Goal: Information Seeking & Learning: Learn about a topic

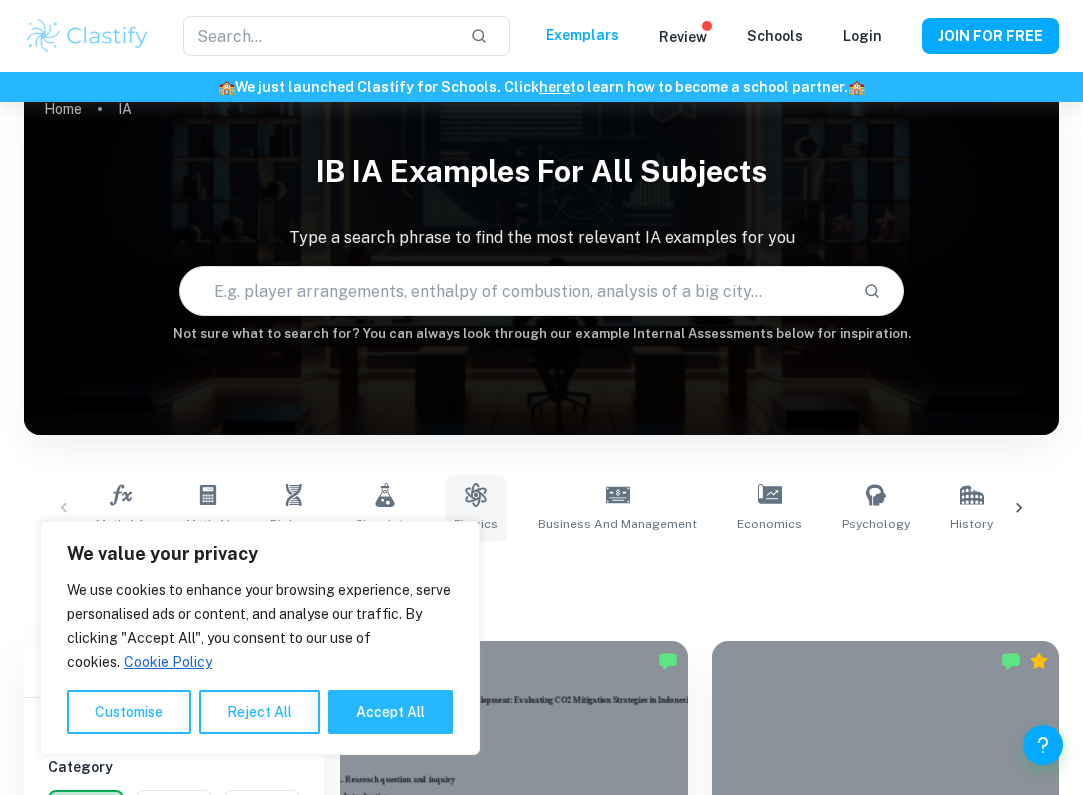
scroll to position [33, 0]
click at [477, 501] on icon at bounding box center [475, 495] width 21 height 24
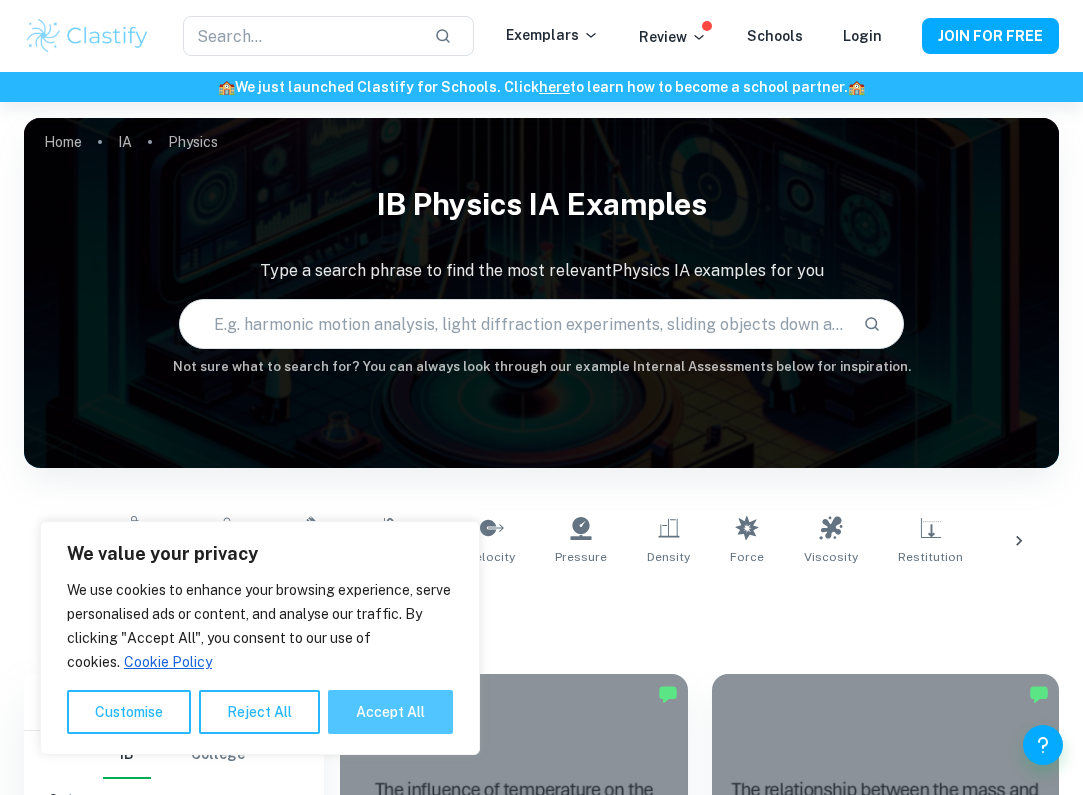
click at [376, 723] on button "Accept All" at bounding box center [390, 712] width 125 height 44
checkbox input "true"
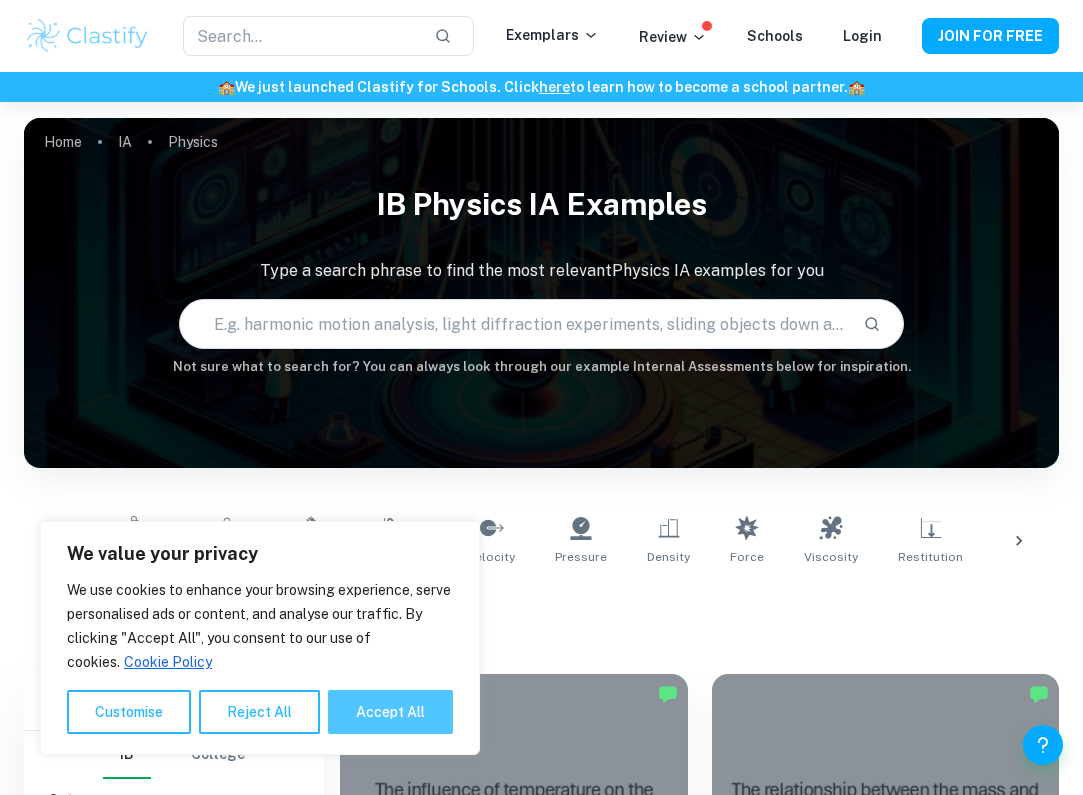
checkbox input "true"
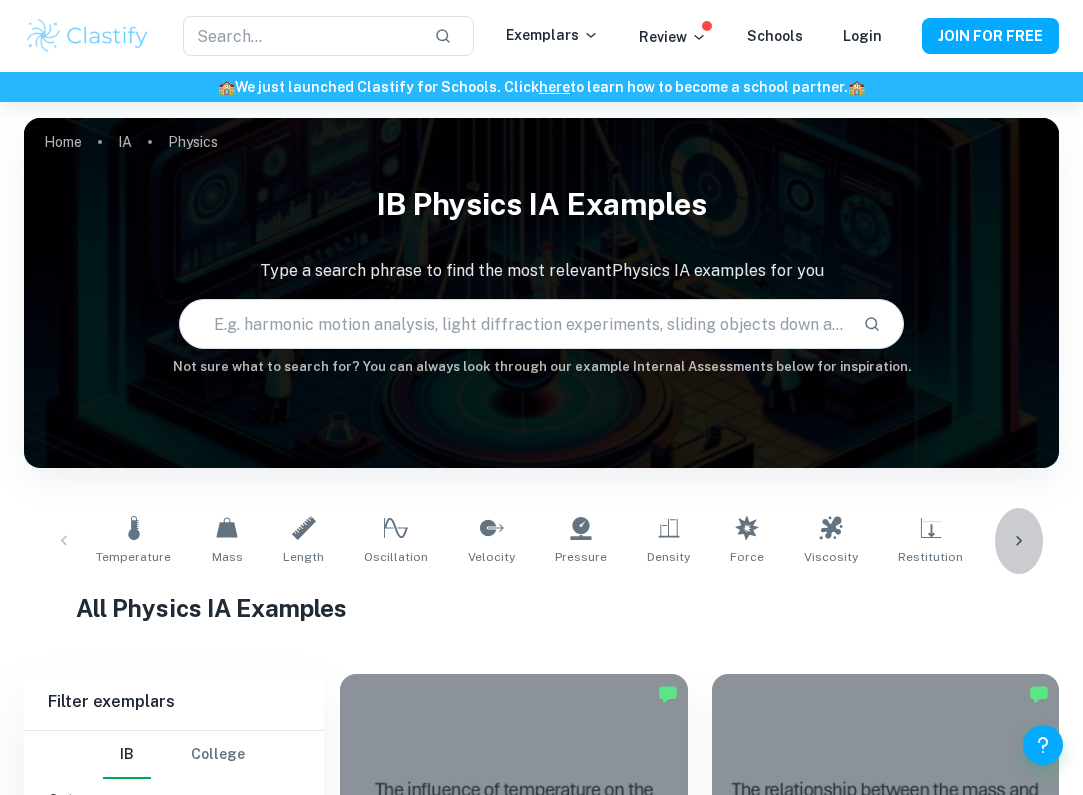
click at [1017, 524] on div at bounding box center [1019, 541] width 48 height 66
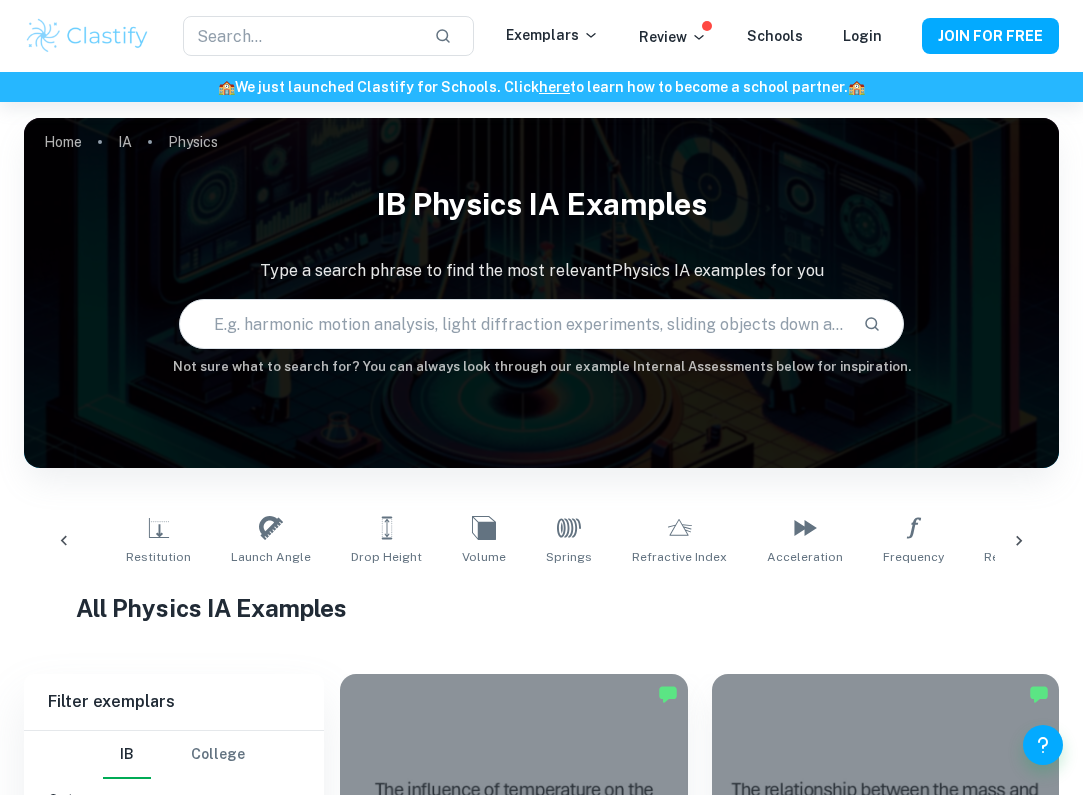
scroll to position [0, 876]
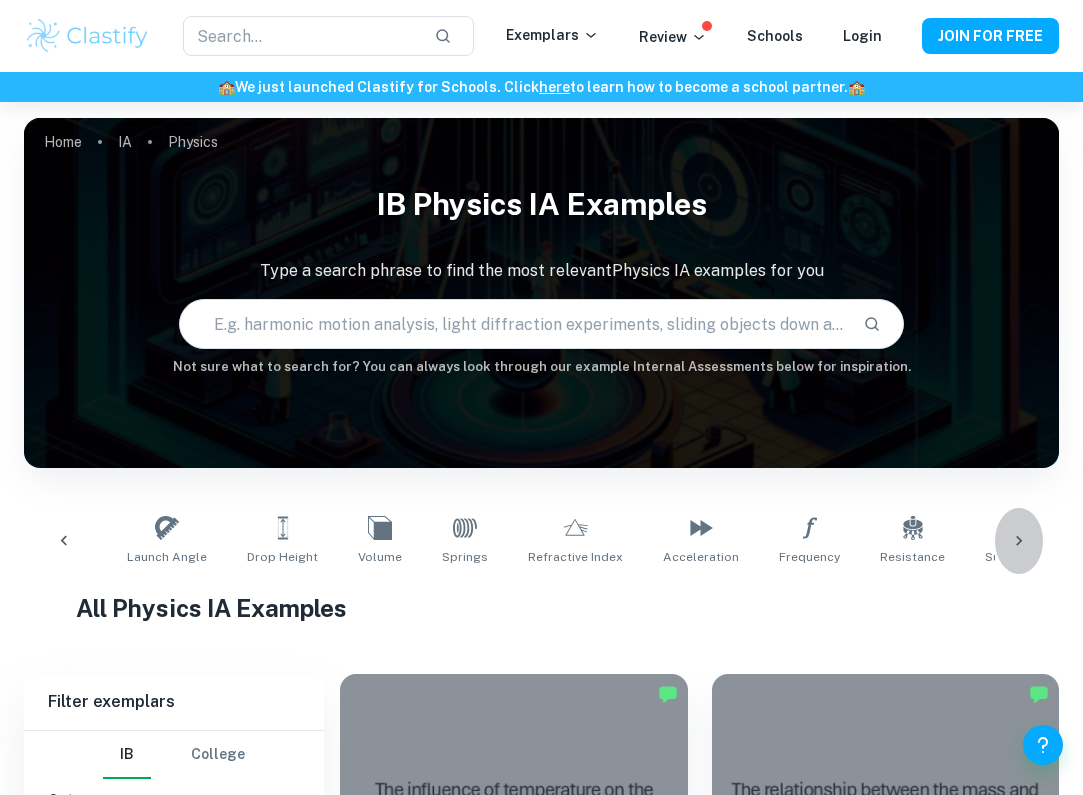
click at [1019, 544] on icon at bounding box center [1019, 541] width 6 height 10
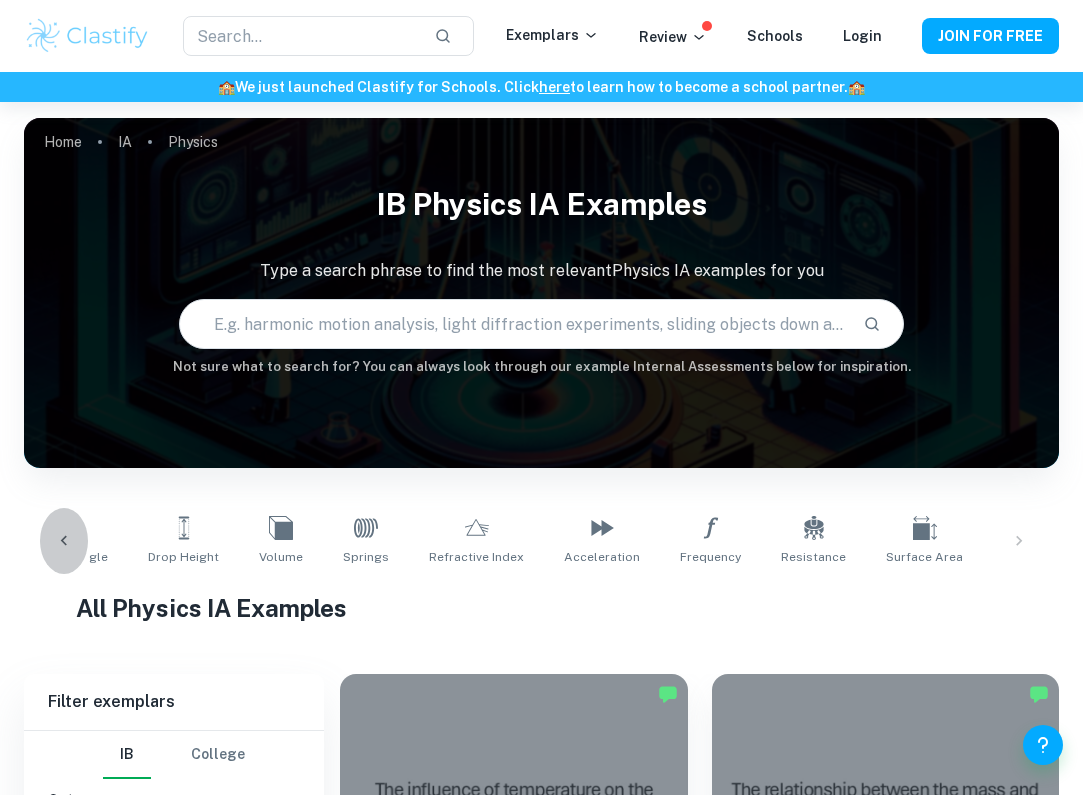
click at [54, 543] on icon at bounding box center [64, 541] width 20 height 20
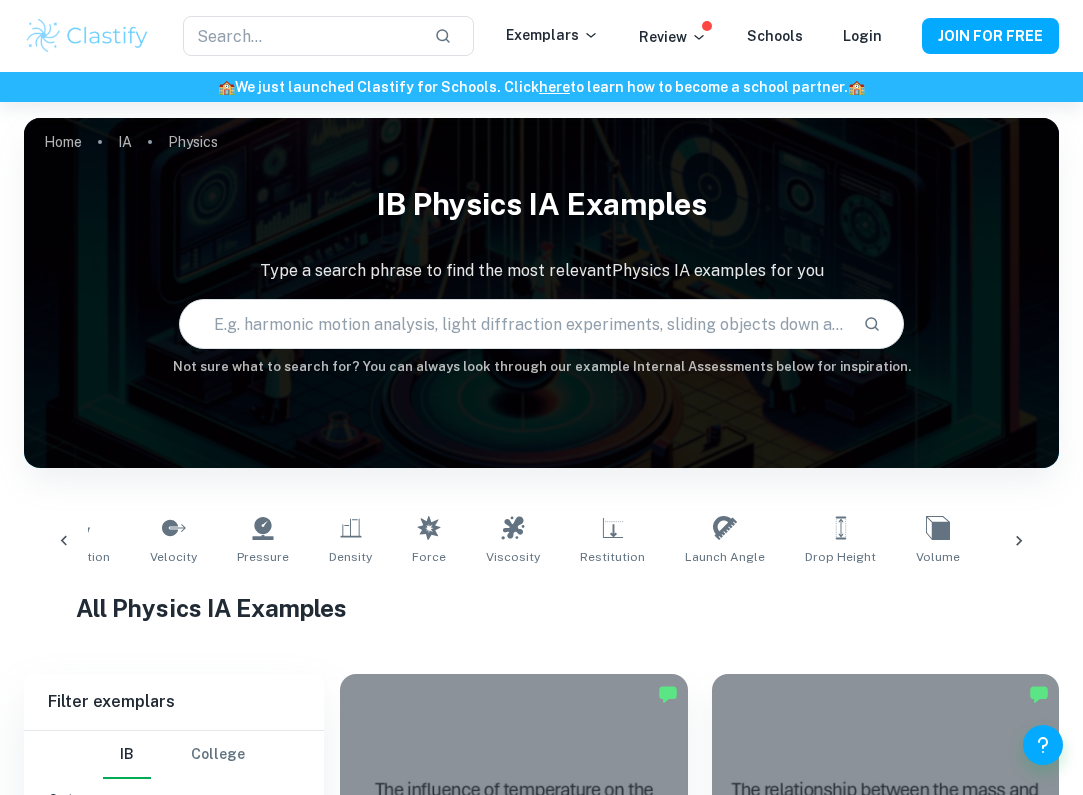
scroll to position [0, 99]
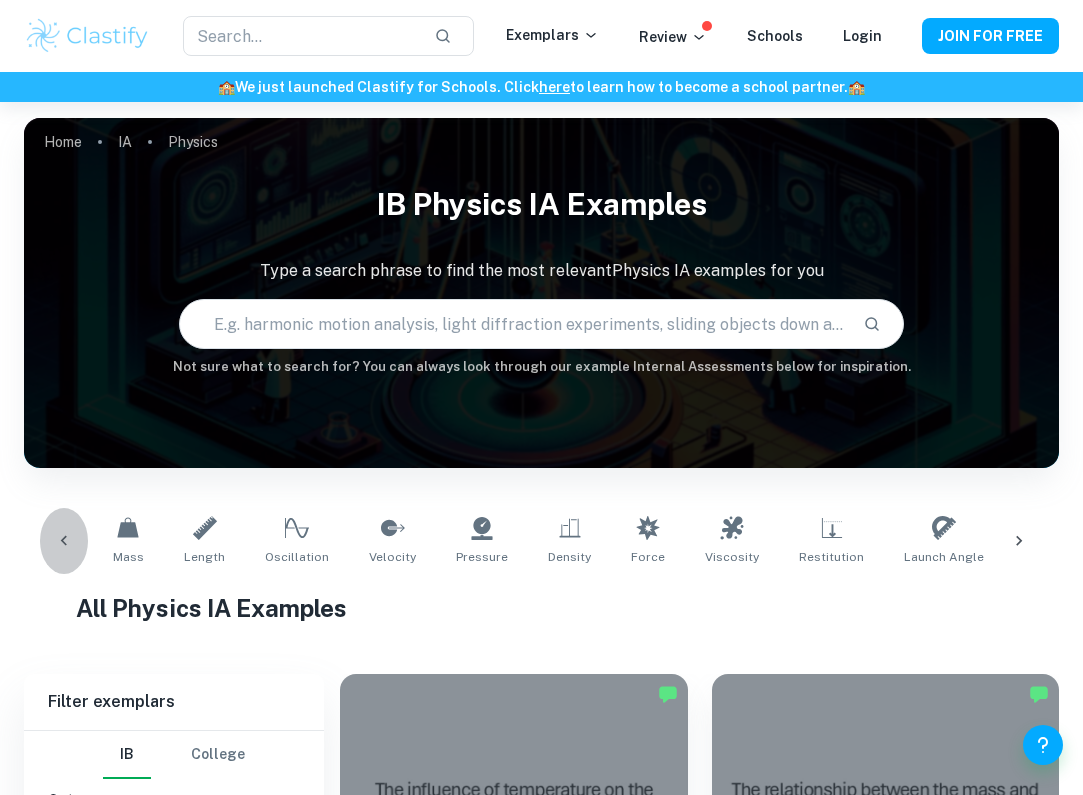
click at [55, 545] on icon at bounding box center [64, 541] width 20 height 20
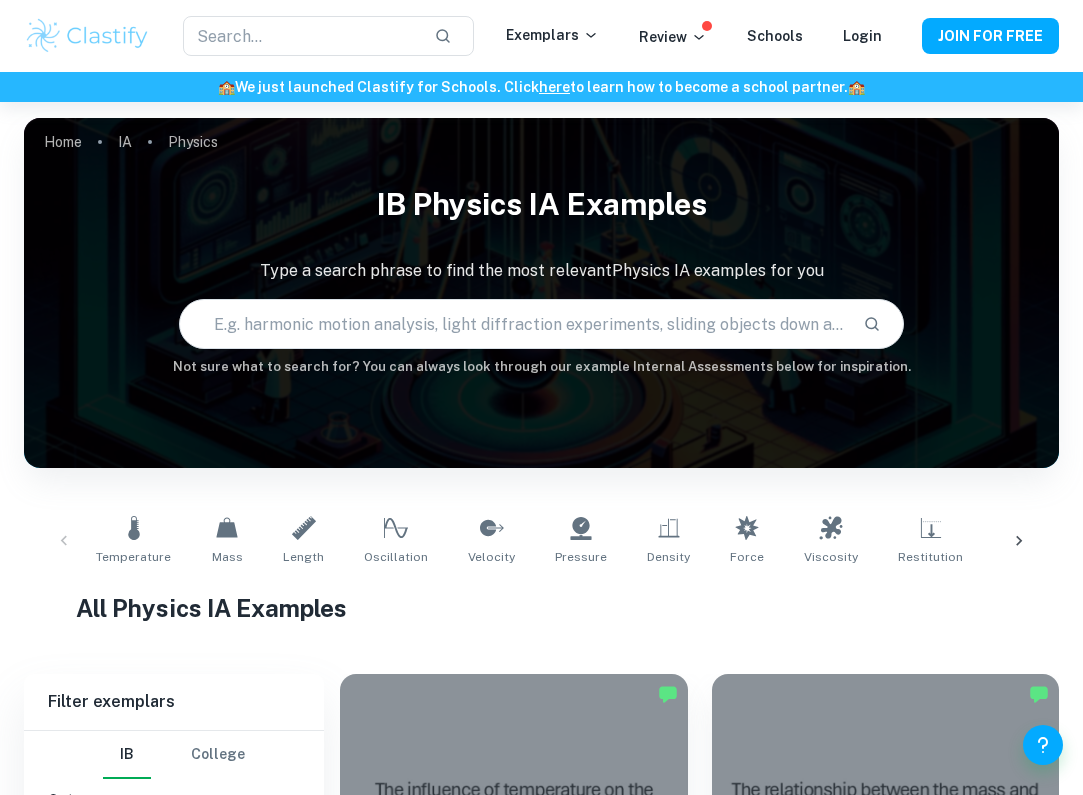
scroll to position [23, 0]
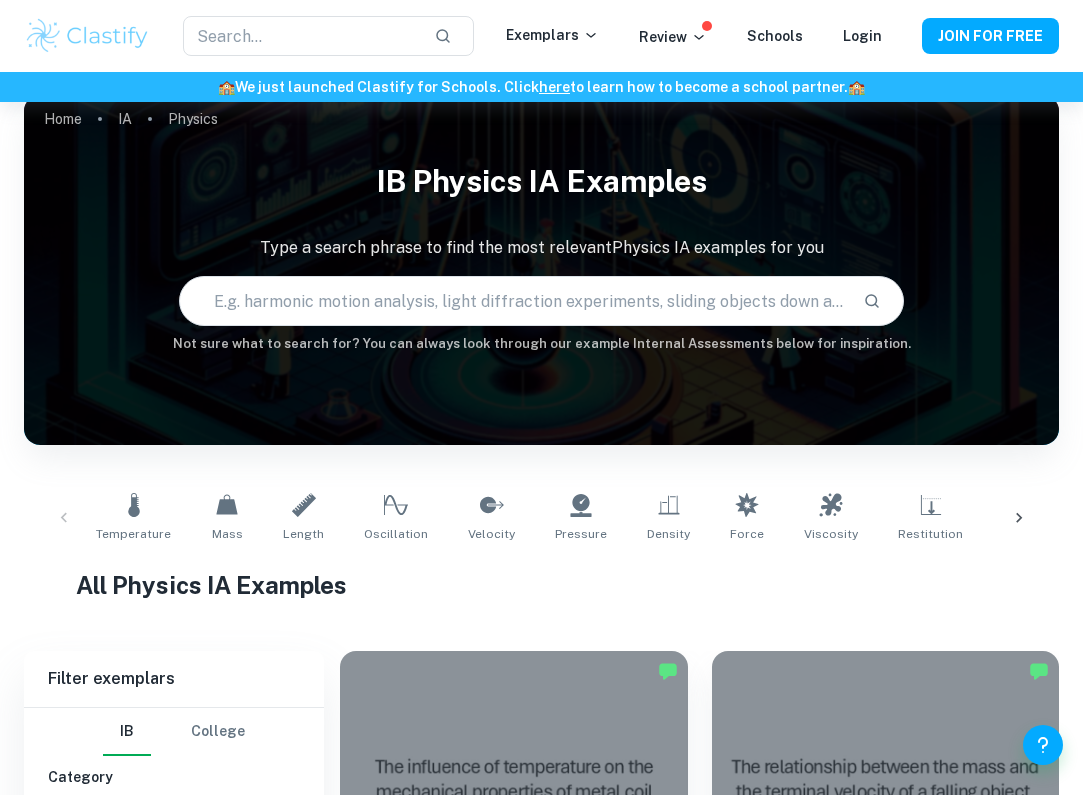
click at [55, 522] on div "Temperature Mass Length Oscillation Velocity Pressure Density Force Viscosity R…" at bounding box center [541, 518] width 1003 height 66
click at [57, 520] on div "Temperature Mass Length Oscillation Velocity Pressure Density Force Viscosity R…" at bounding box center [541, 518] width 1003 height 66
click at [60, 520] on div "Temperature Mass Length Oscillation Velocity Pressure Density Force Viscosity R…" at bounding box center [541, 518] width 1003 height 66
click at [1018, 512] on icon at bounding box center [1019, 518] width 20 height 20
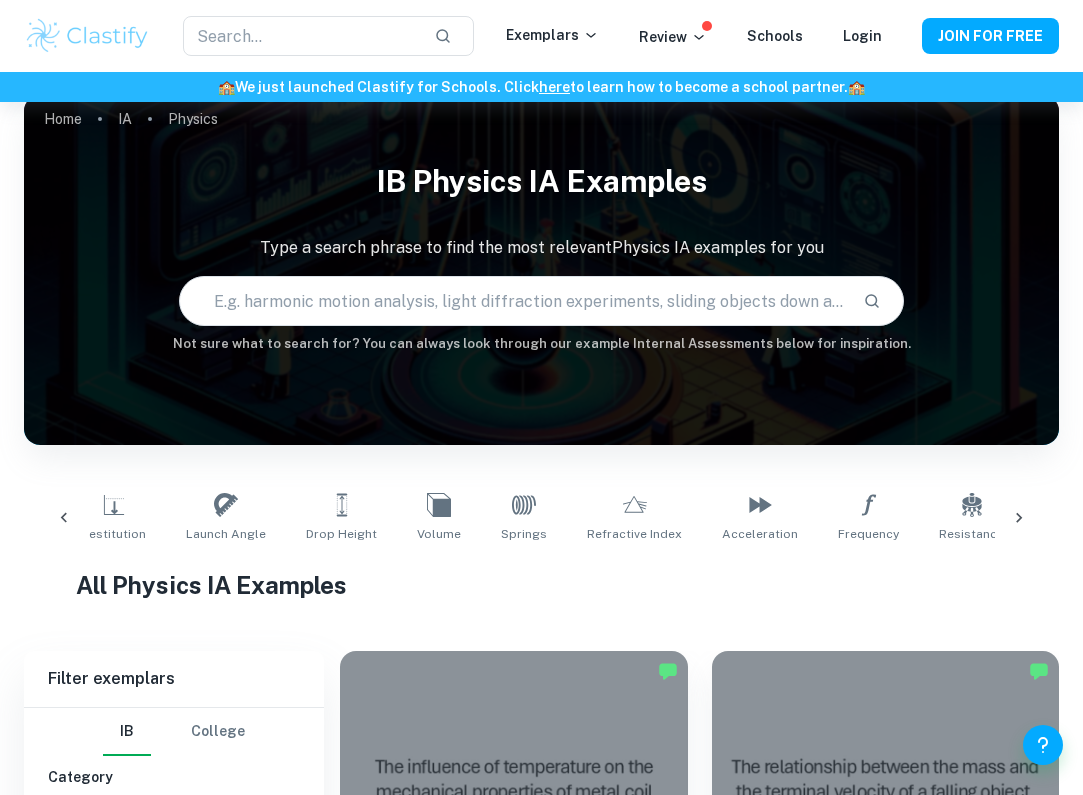
scroll to position [0, 876]
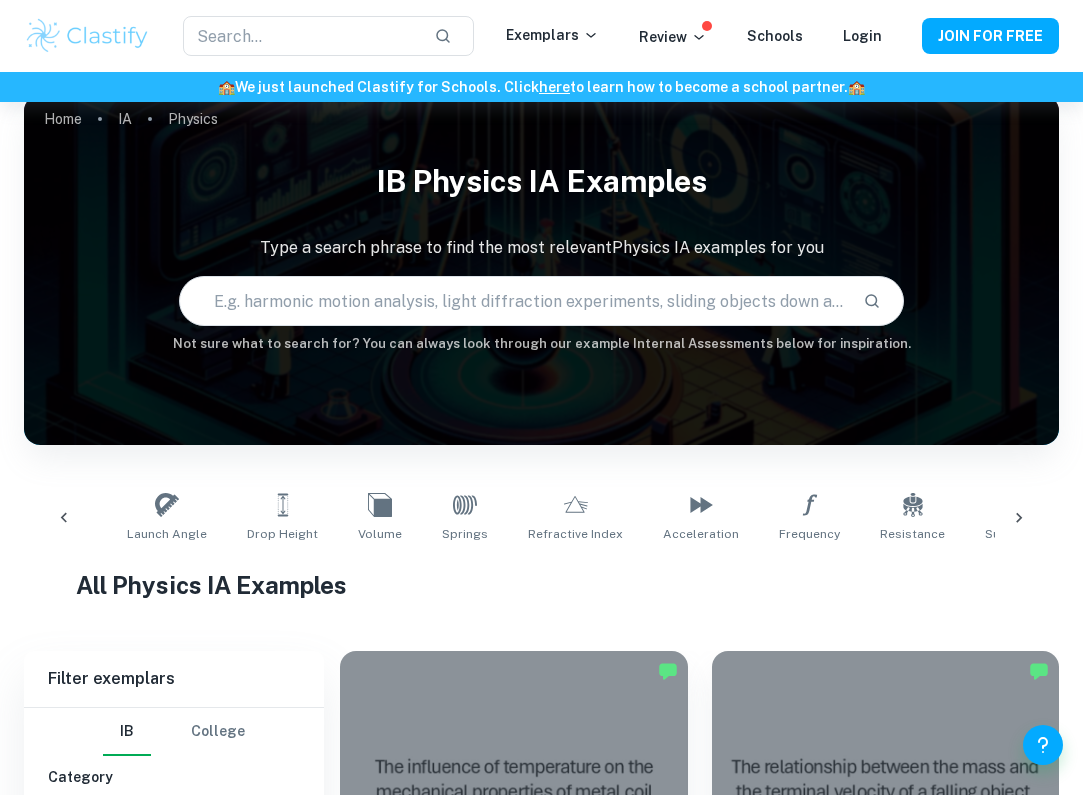
click at [72, 507] on div at bounding box center [64, 518] width 48 height 66
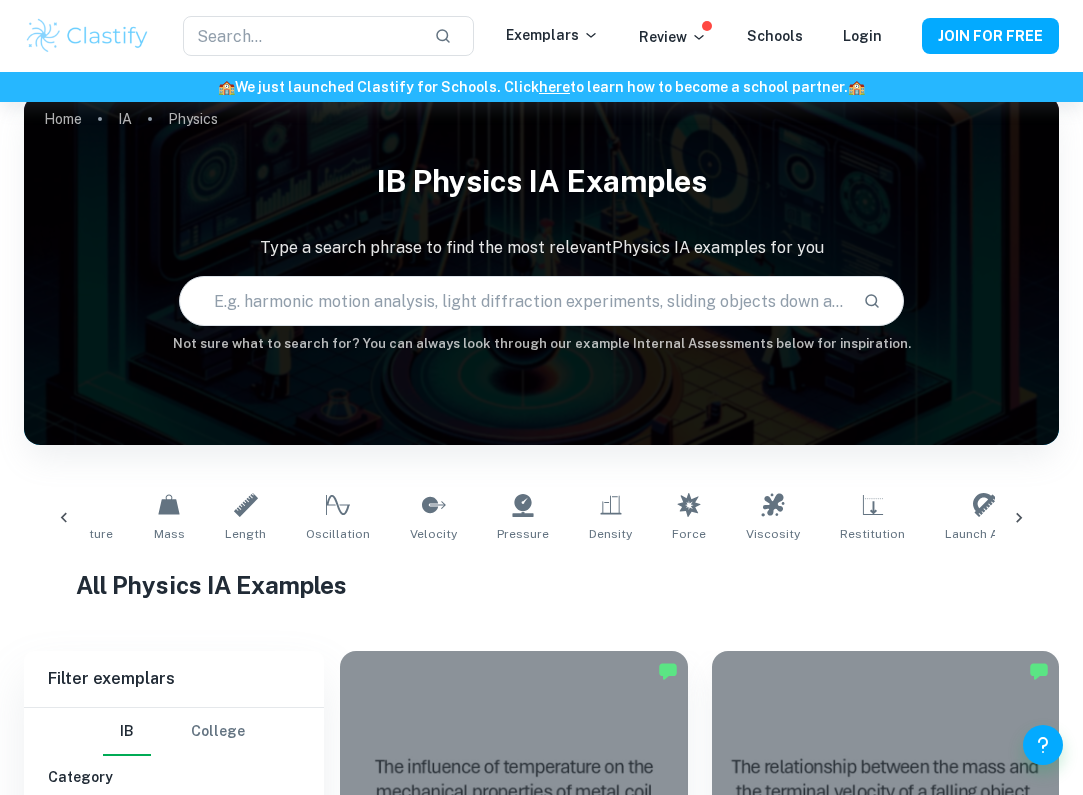
scroll to position [0, 0]
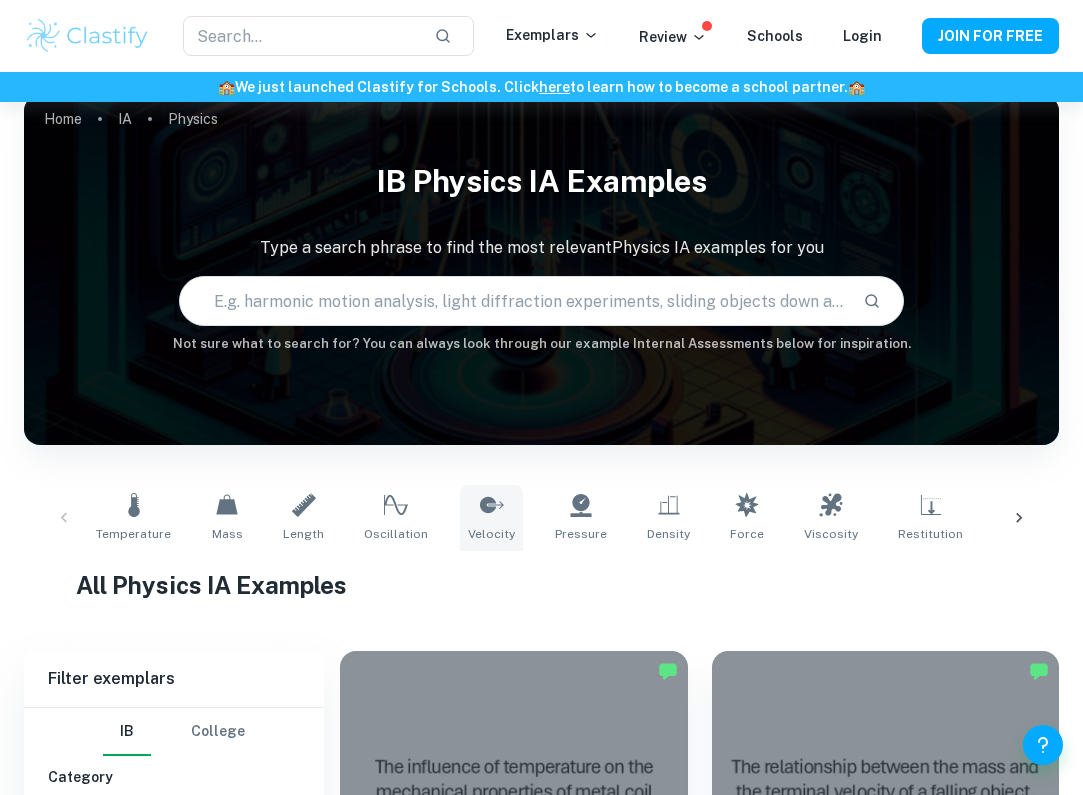
click at [480, 514] on icon at bounding box center [492, 505] width 24 height 24
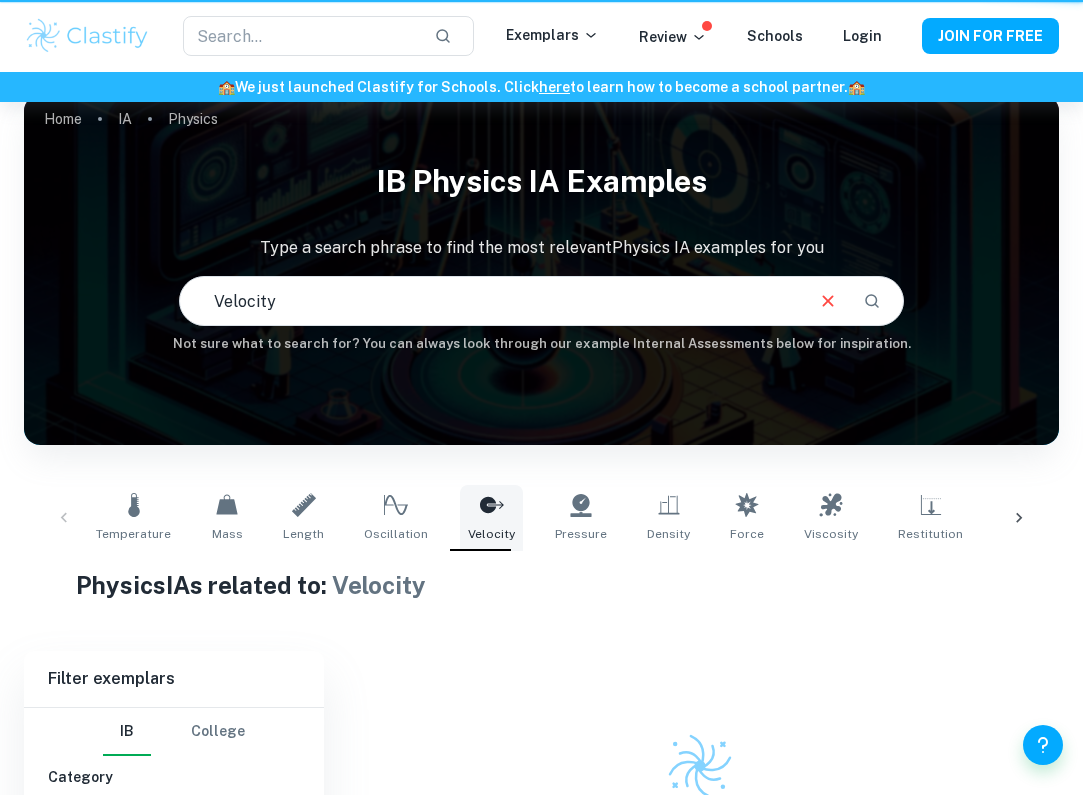
type input "Velocity"
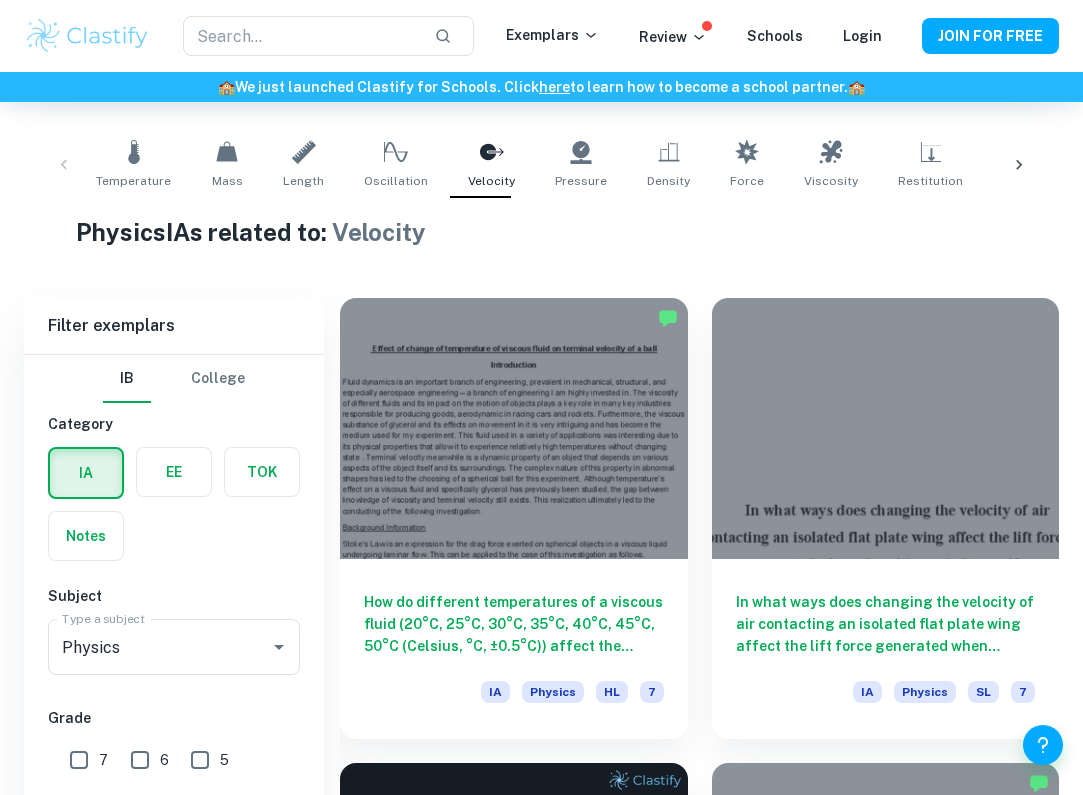
scroll to position [603, 0]
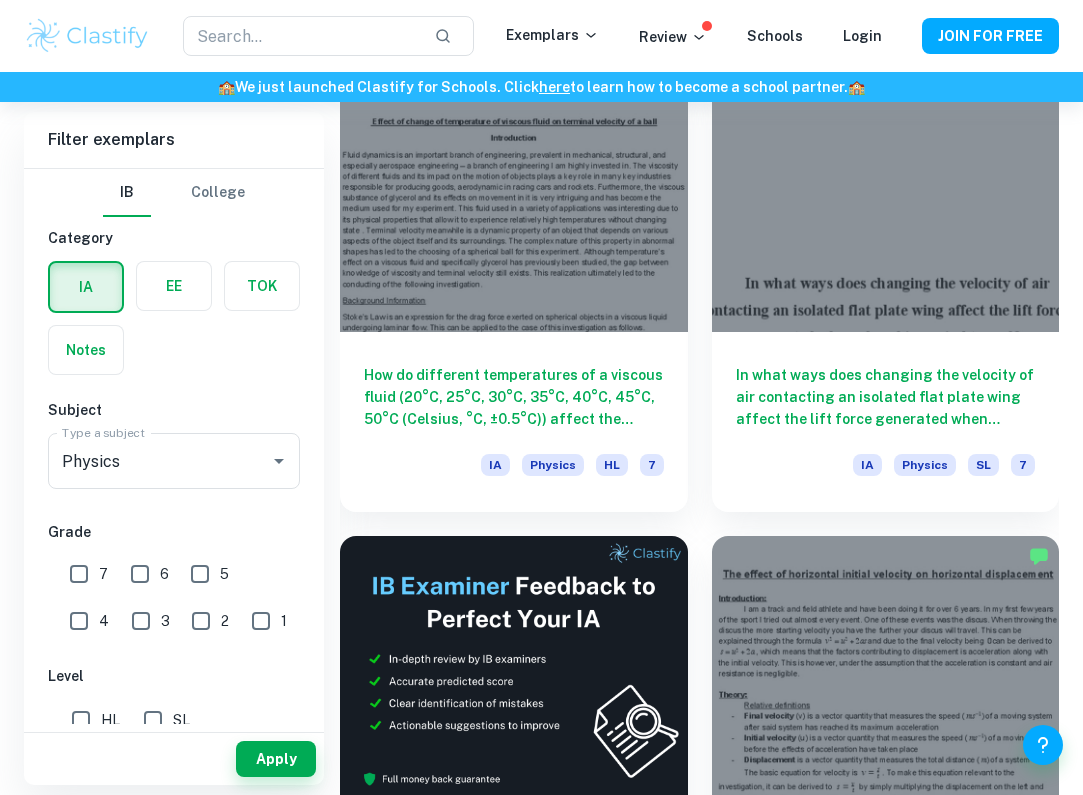
click at [86, 575] on input "7" at bounding box center [79, 574] width 40 height 40
checkbox input "true"
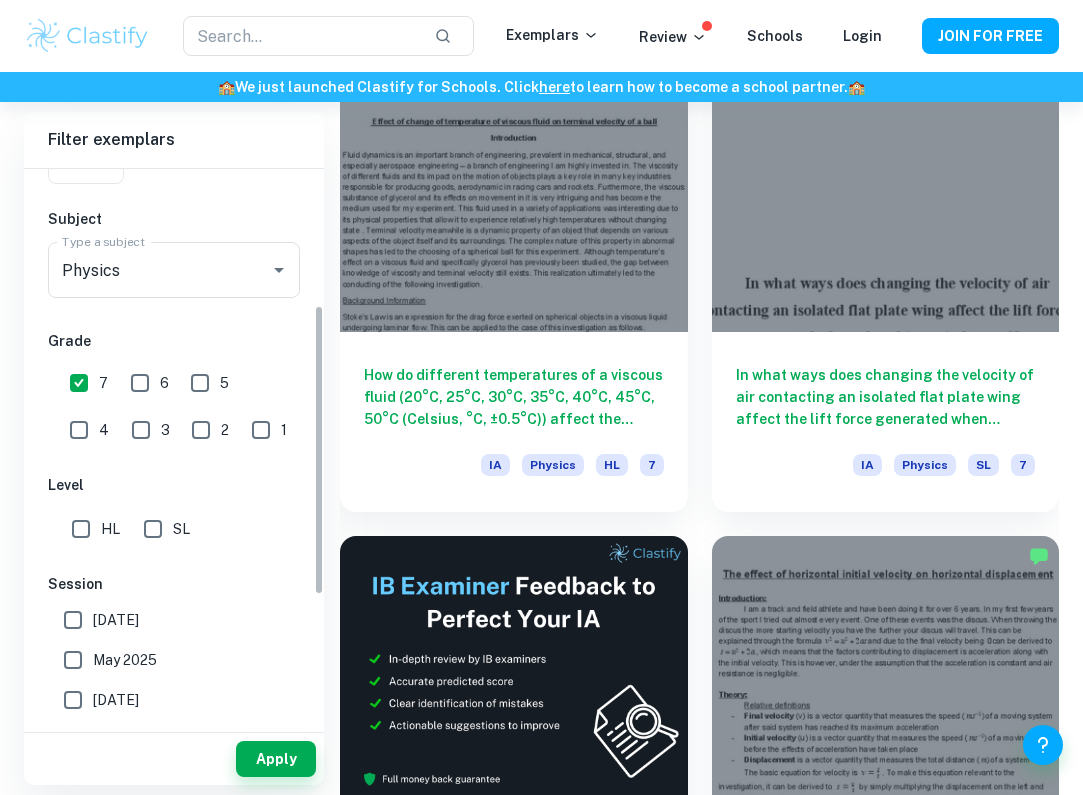
scroll to position [262, 0]
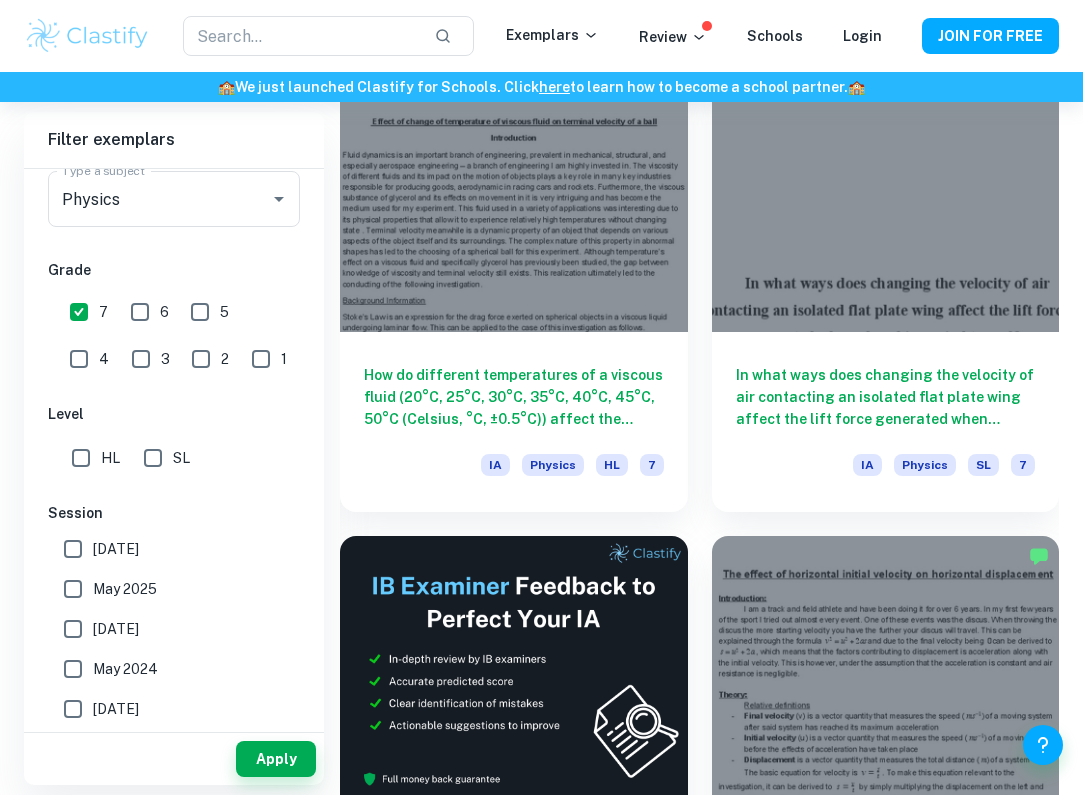
click at [153, 460] on input "SL" at bounding box center [153, 458] width 40 height 40
checkbox input "true"
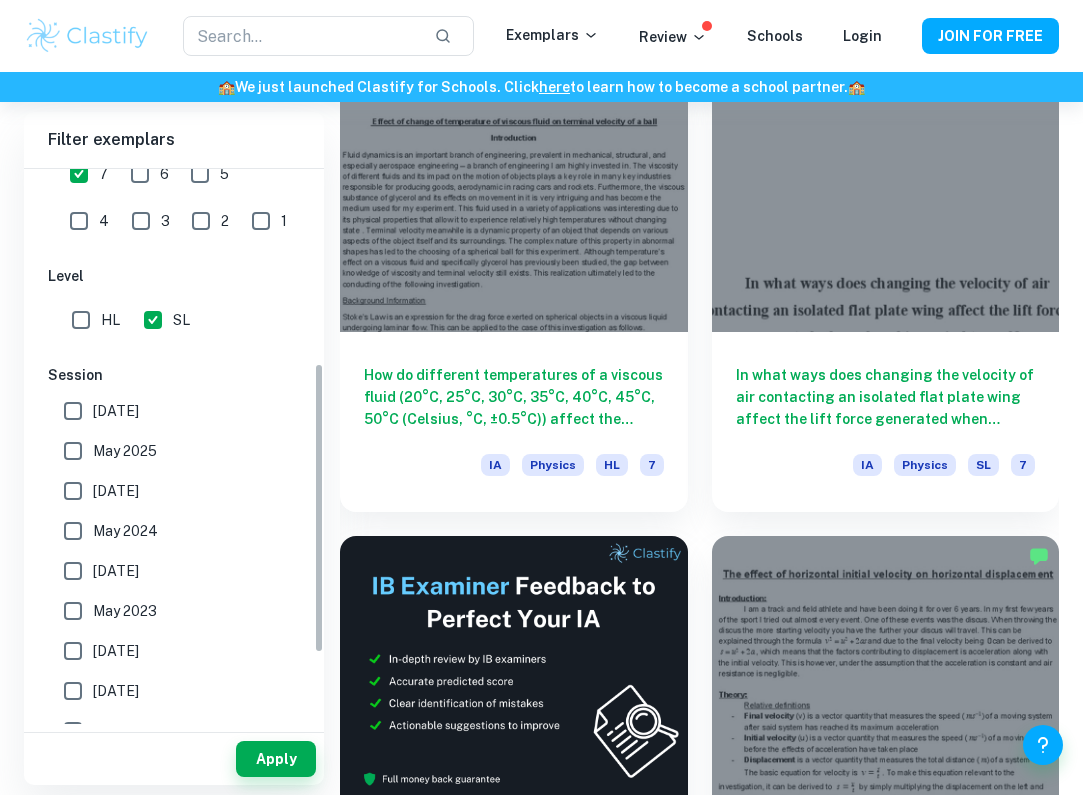
scroll to position [412, 0]
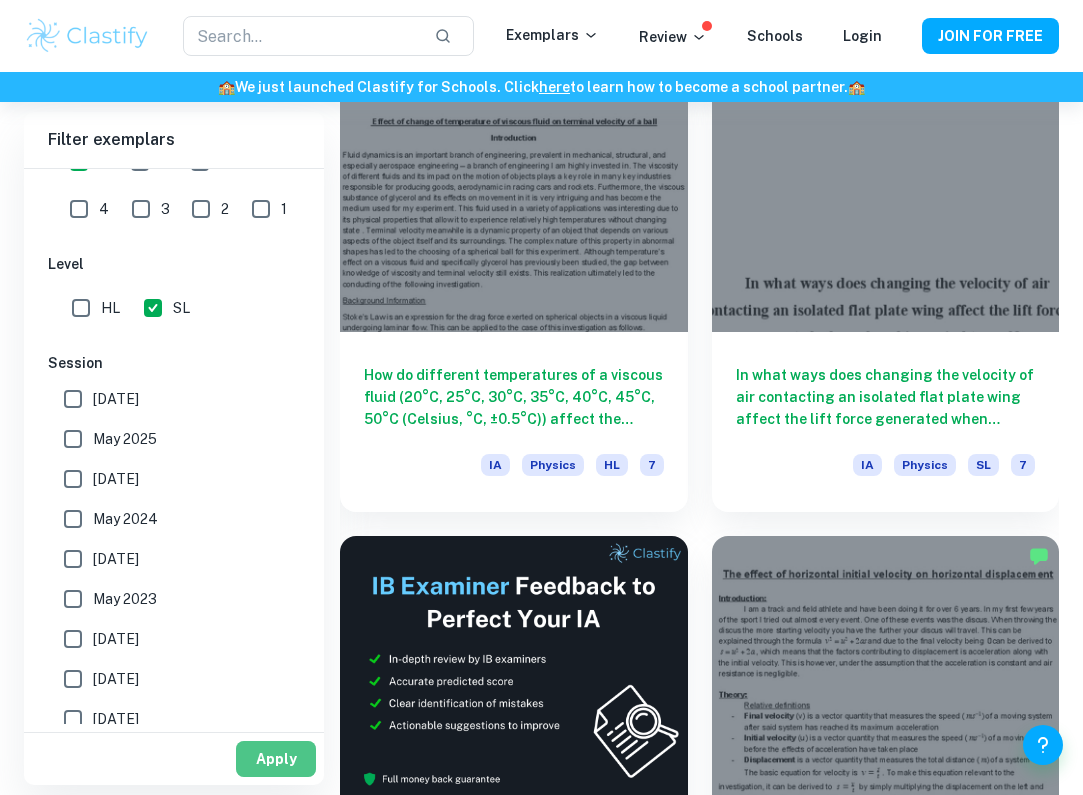
click at [291, 767] on button "Apply" at bounding box center [276, 759] width 80 height 36
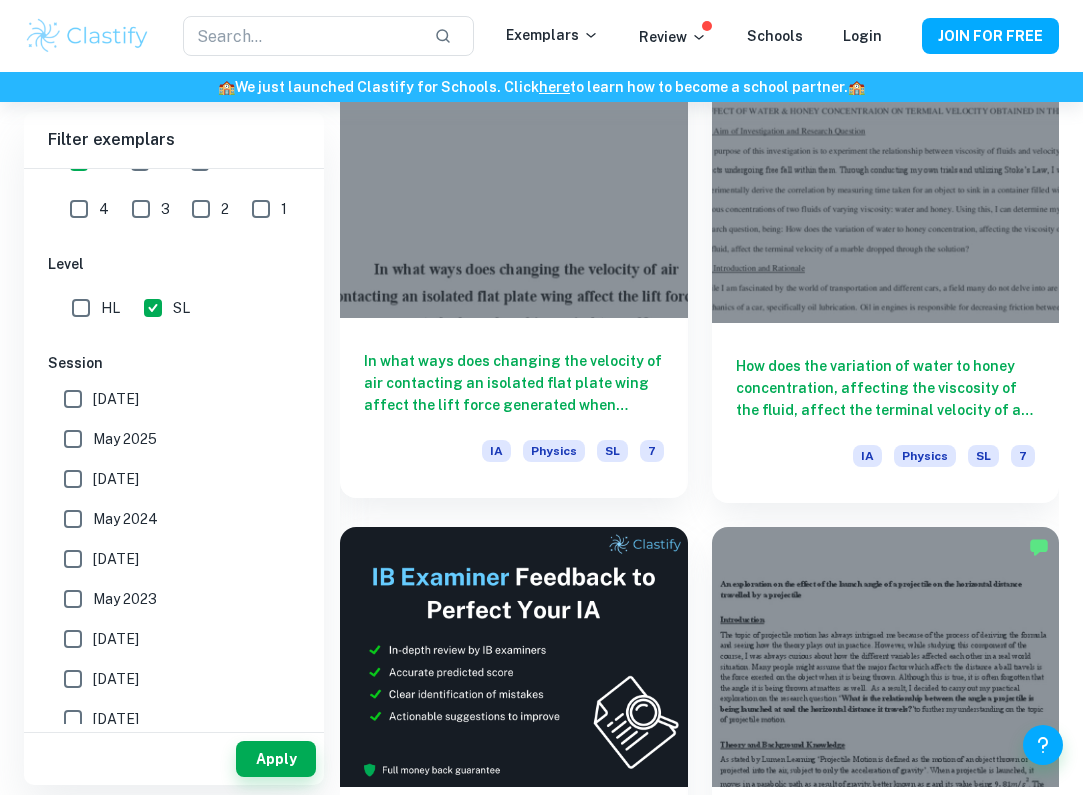
scroll to position [623, 0]
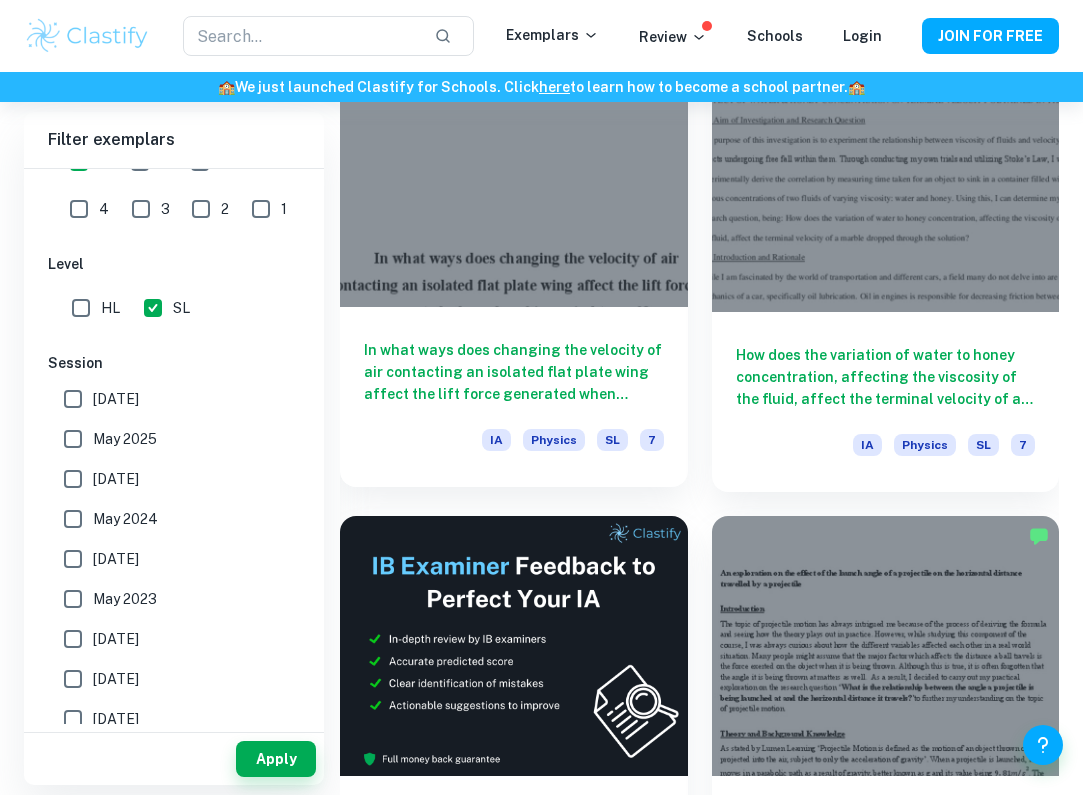
click at [492, 347] on h6 "In what ways does changing the velocity of air contacting an isolated flat plat…" at bounding box center [514, 372] width 300 height 66
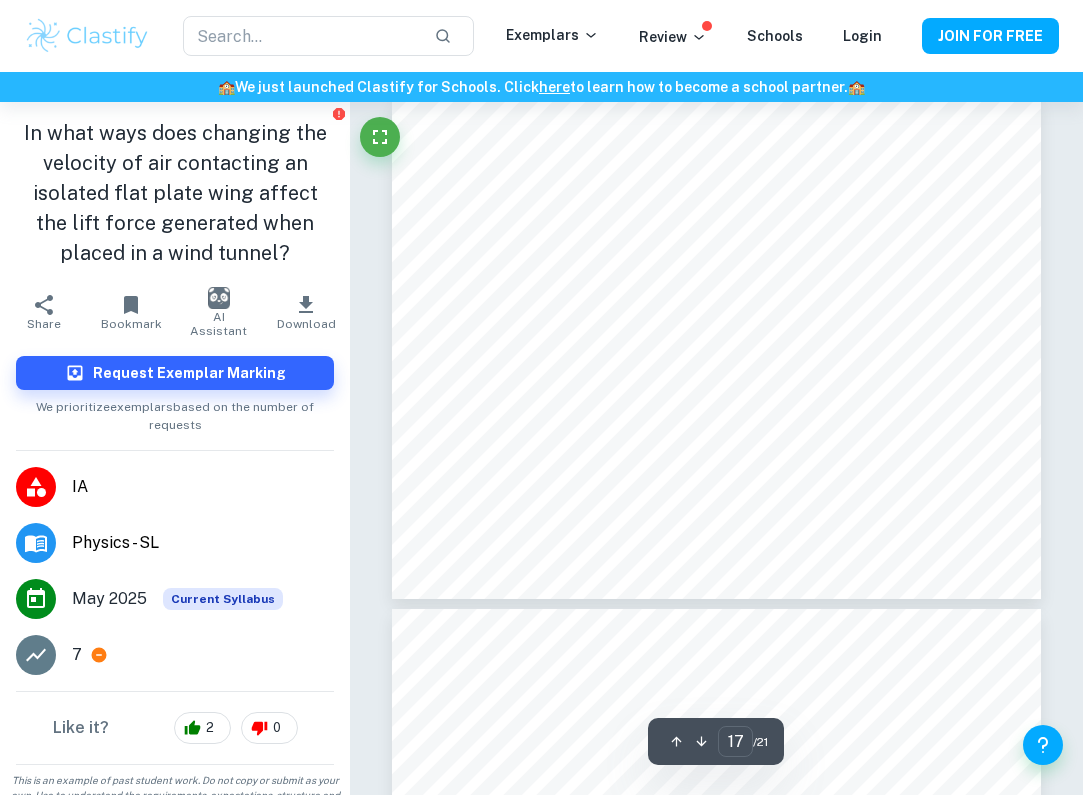
scroll to position [12024, 0]
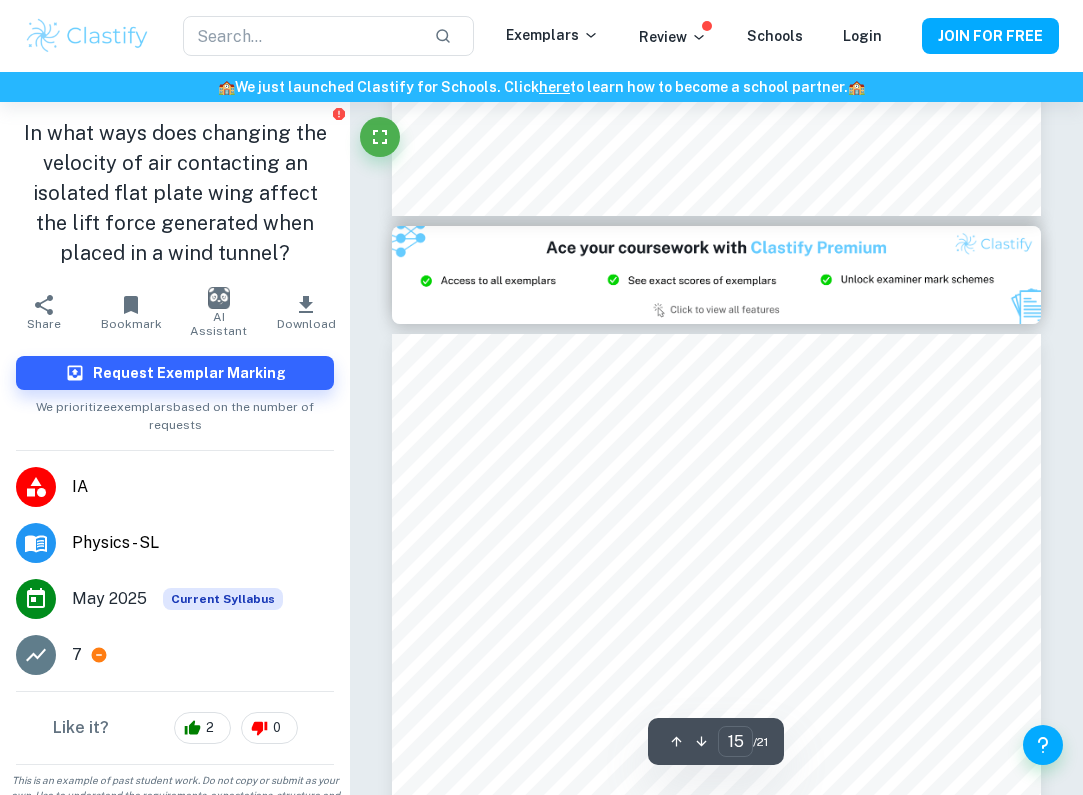
type input "14"
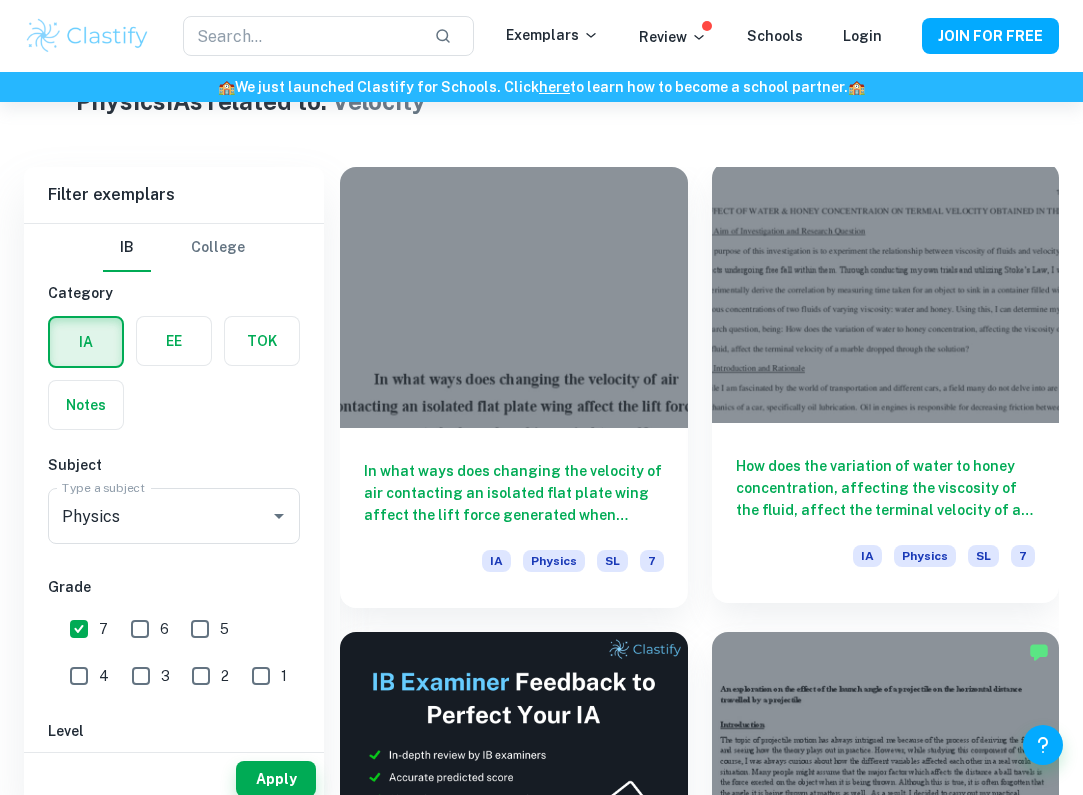
scroll to position [527, 0]
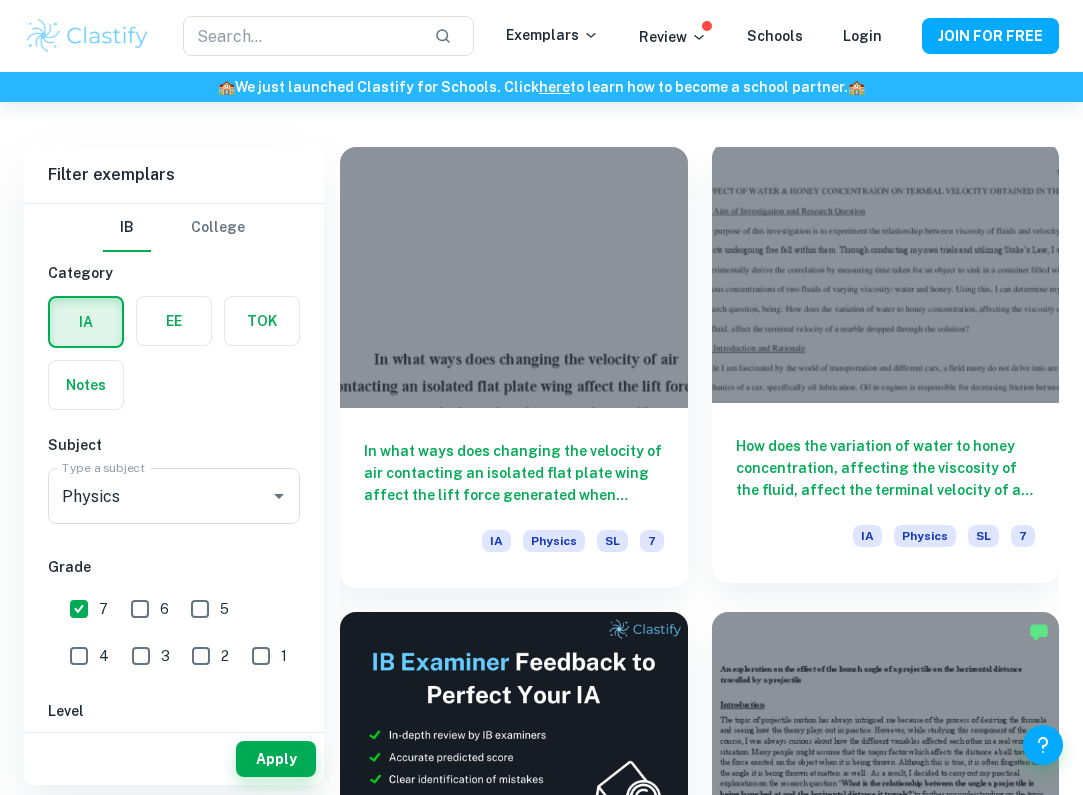
click at [880, 440] on h6 "How does the variation of water to honey concentration, affecting the viscosity…" at bounding box center [886, 468] width 300 height 66
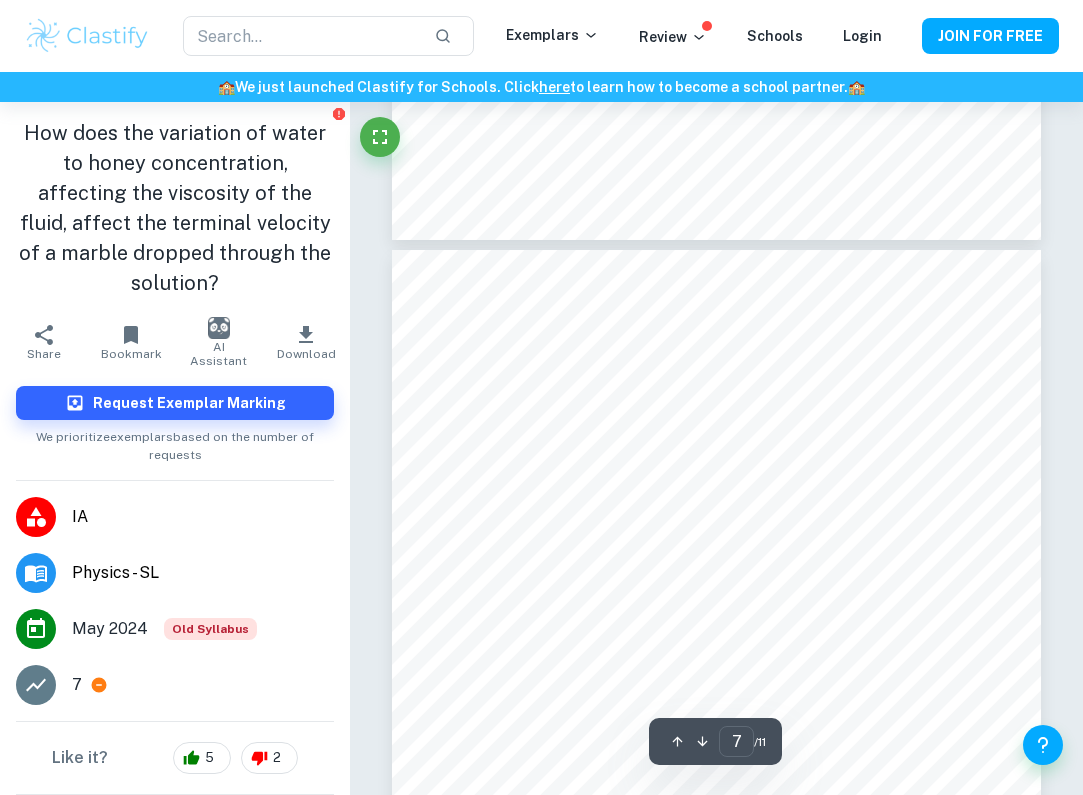
scroll to position [5183, 1]
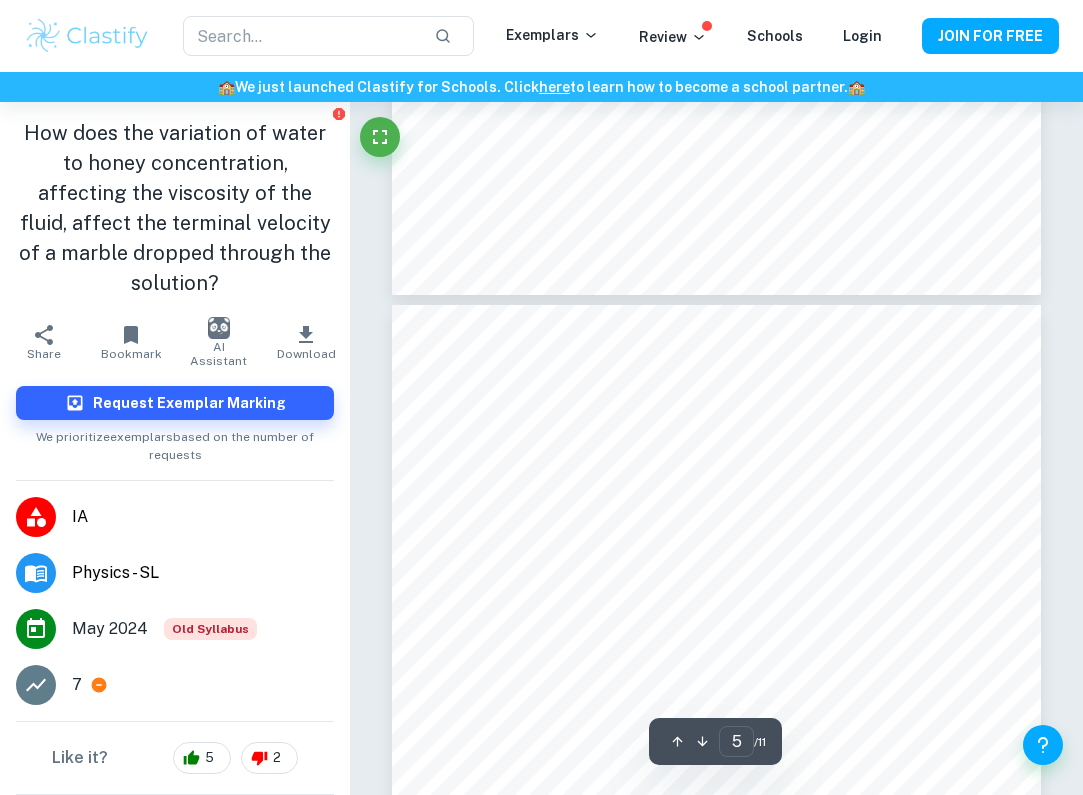
type input "4"
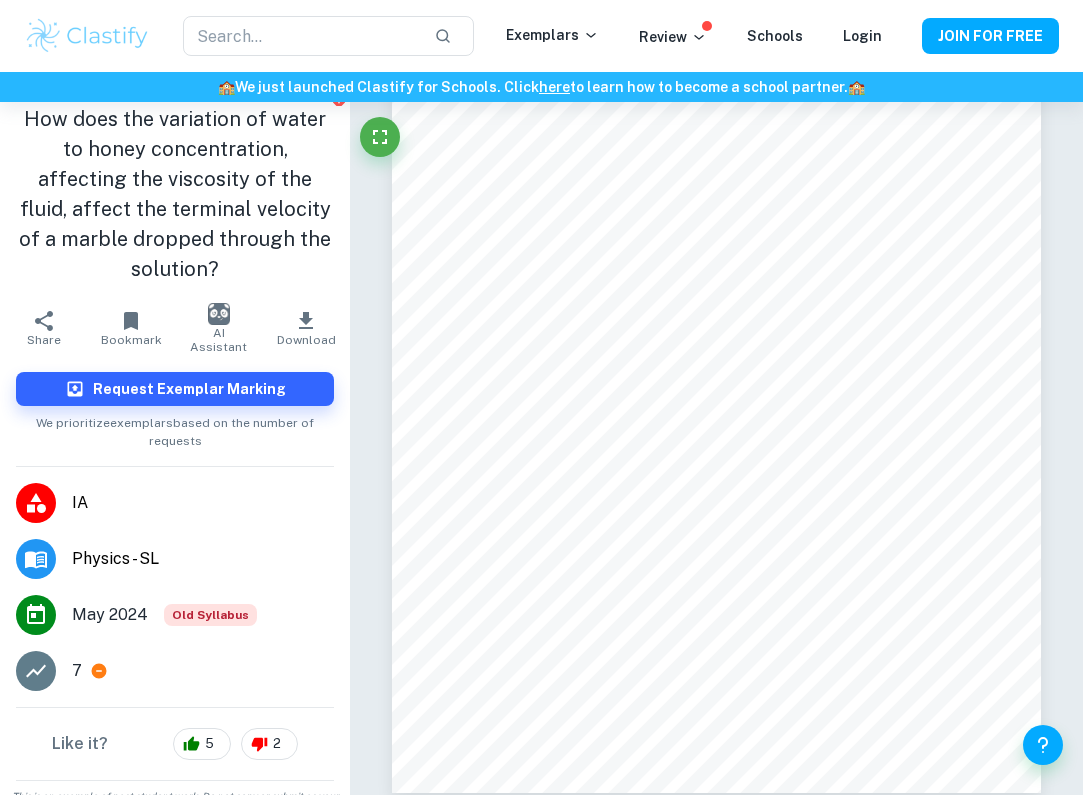
scroll to position [13, 0]
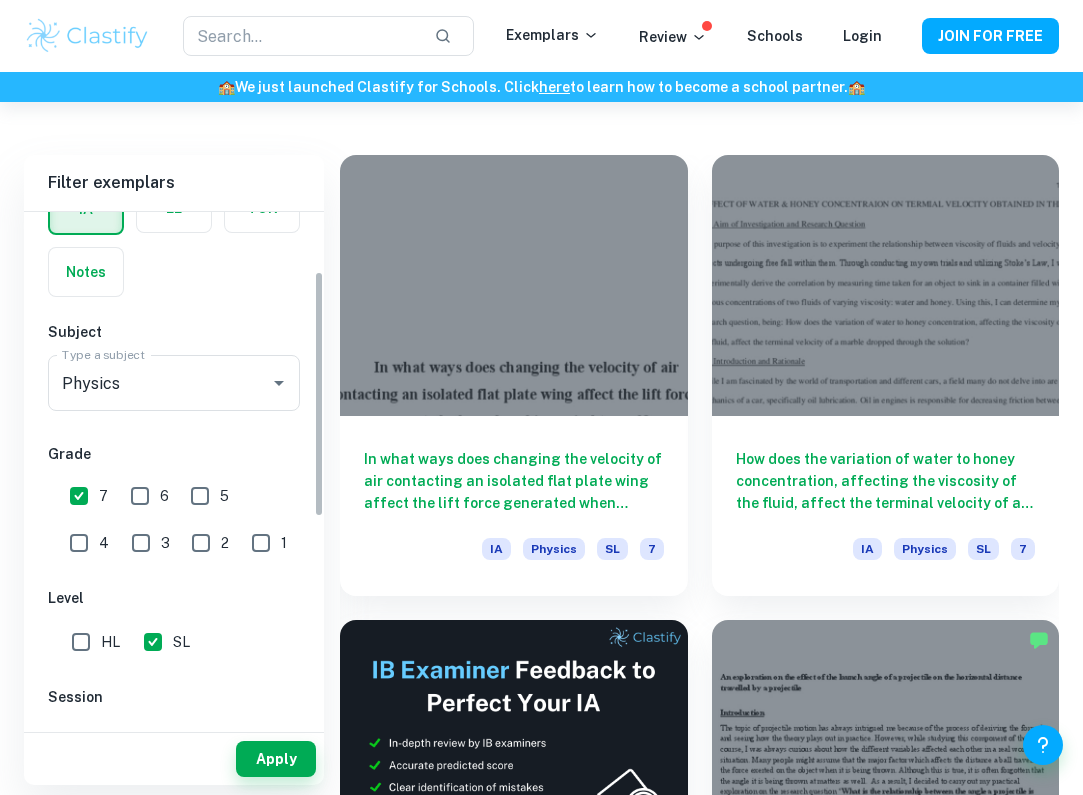
scroll to position [124, 0]
click at [241, 530] on input "1" at bounding box center [261, 540] width 40 height 40
checkbox input "true"
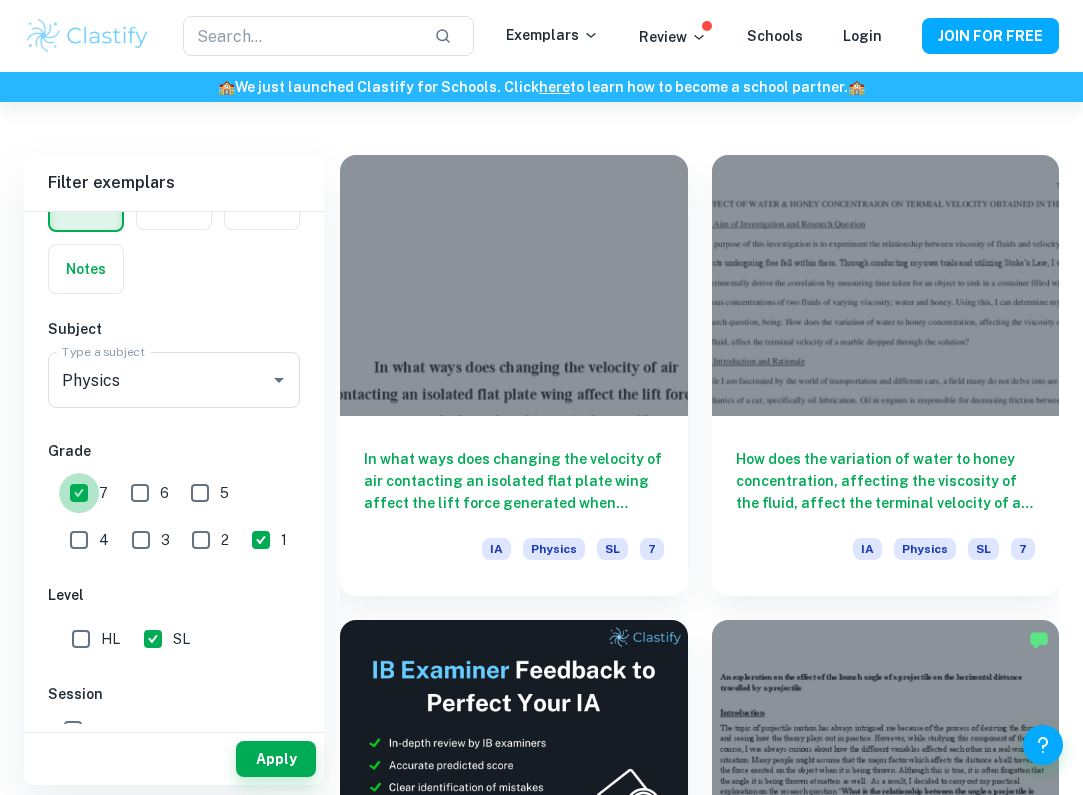
click at [77, 490] on input "7" at bounding box center [79, 493] width 40 height 40
checkbox input "false"
click at [290, 748] on button "Apply" at bounding box center [276, 759] width 80 height 36
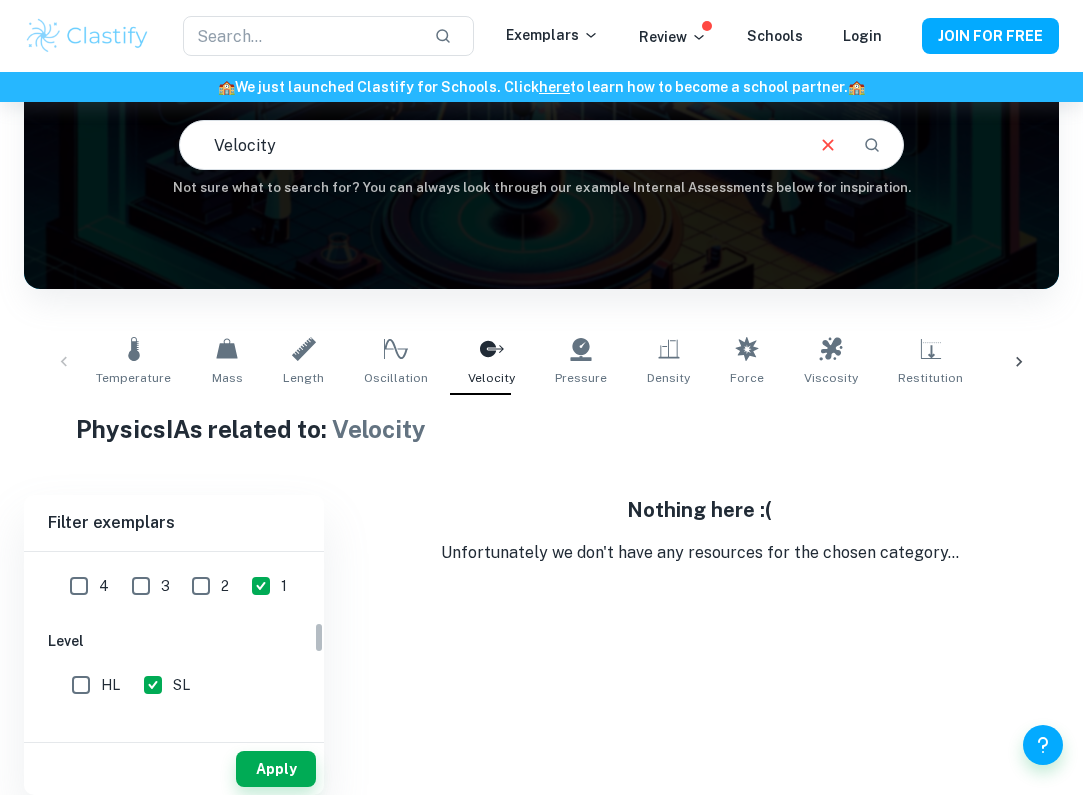
scroll to position [412, 0]
click at [121, 583] on input "3" at bounding box center [141, 592] width 40 height 40
checkbox input "true"
click at [241, 587] on input "1" at bounding box center [261, 592] width 40 height 40
checkbox input "false"
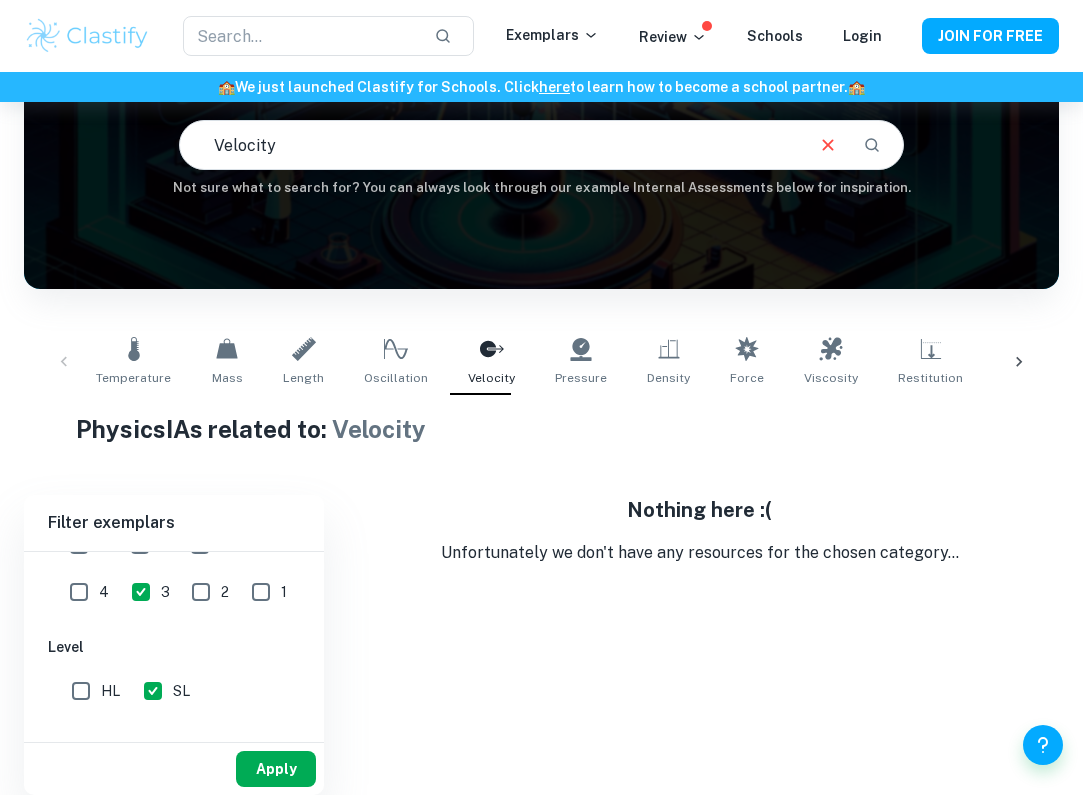
click at [271, 771] on button "Apply" at bounding box center [276, 769] width 80 height 36
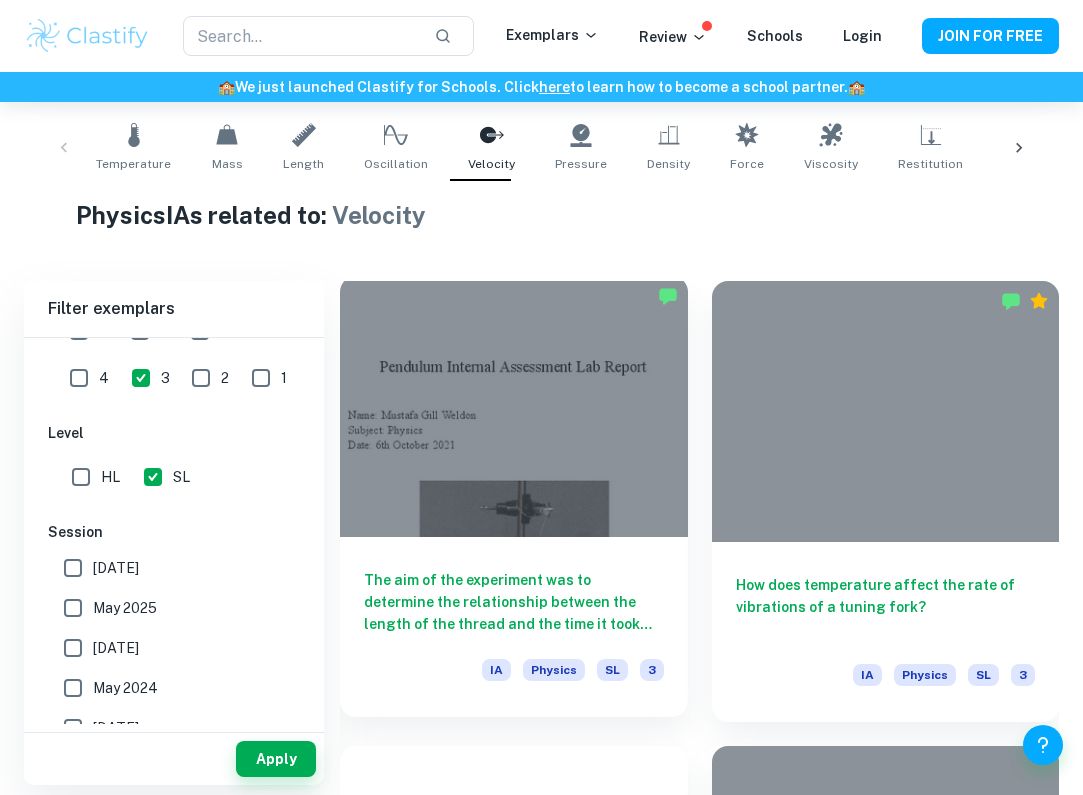
scroll to position [406, 0]
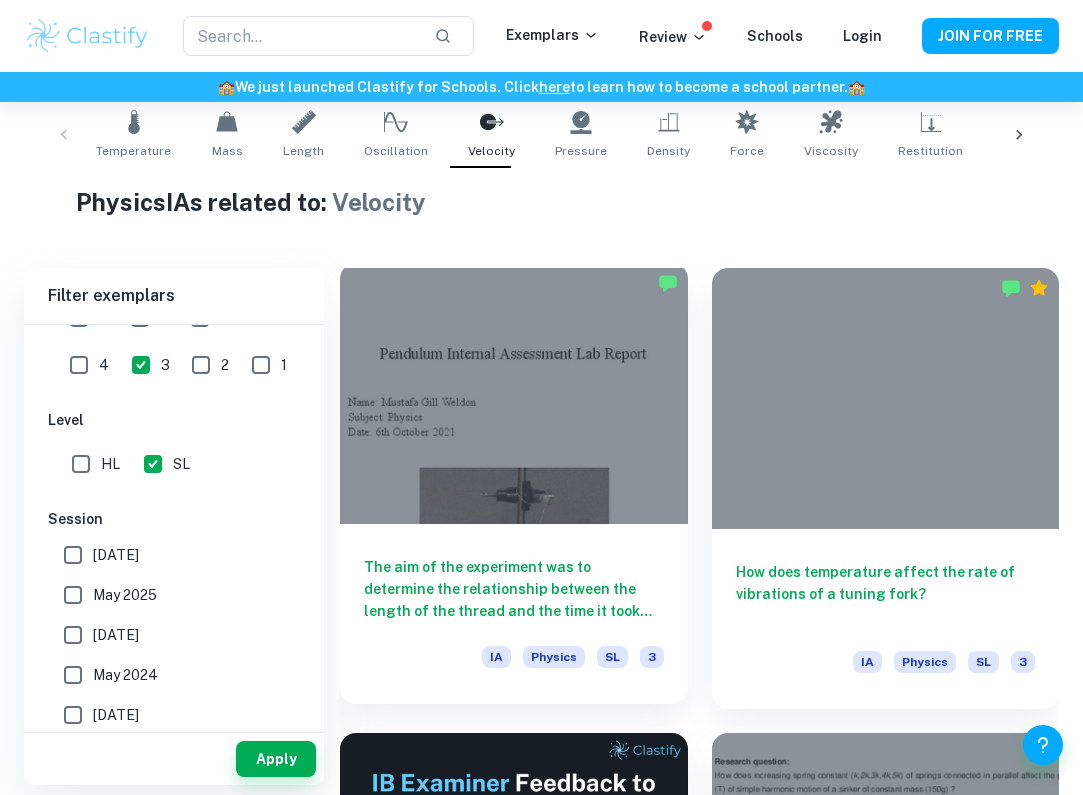
click at [490, 582] on h6 "The aim of the experiment was to determine the relationship between the length …" at bounding box center [514, 589] width 300 height 66
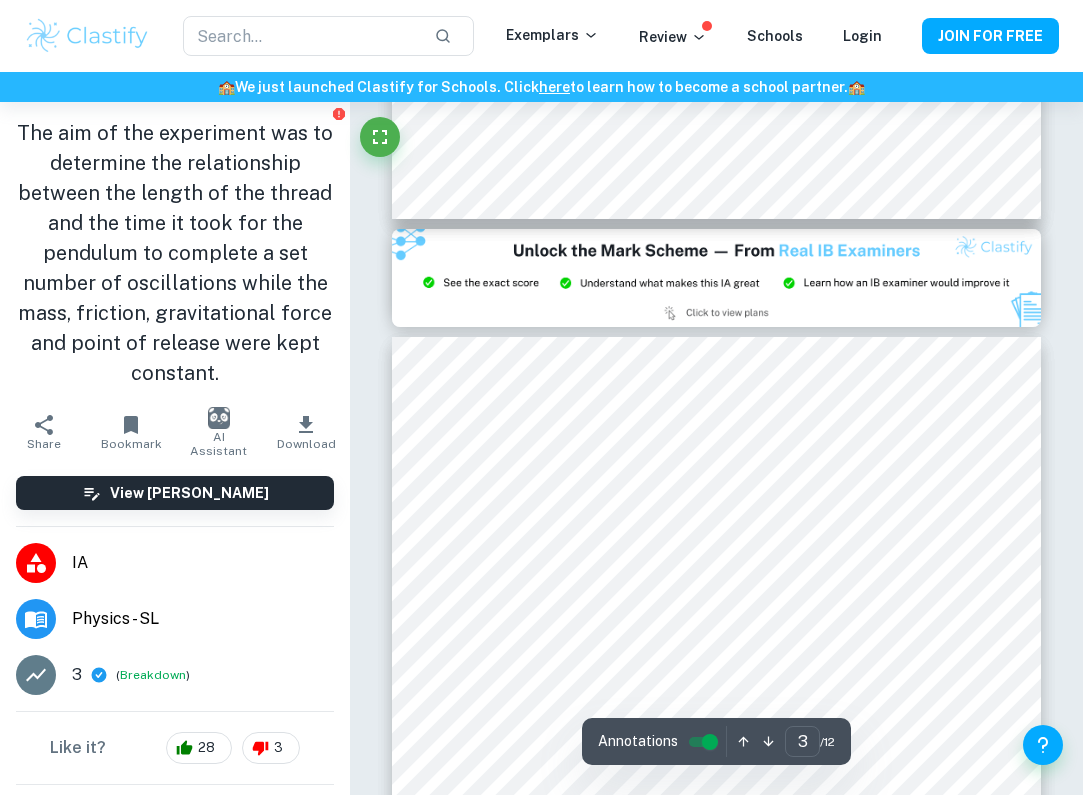
scroll to position [1700, 0]
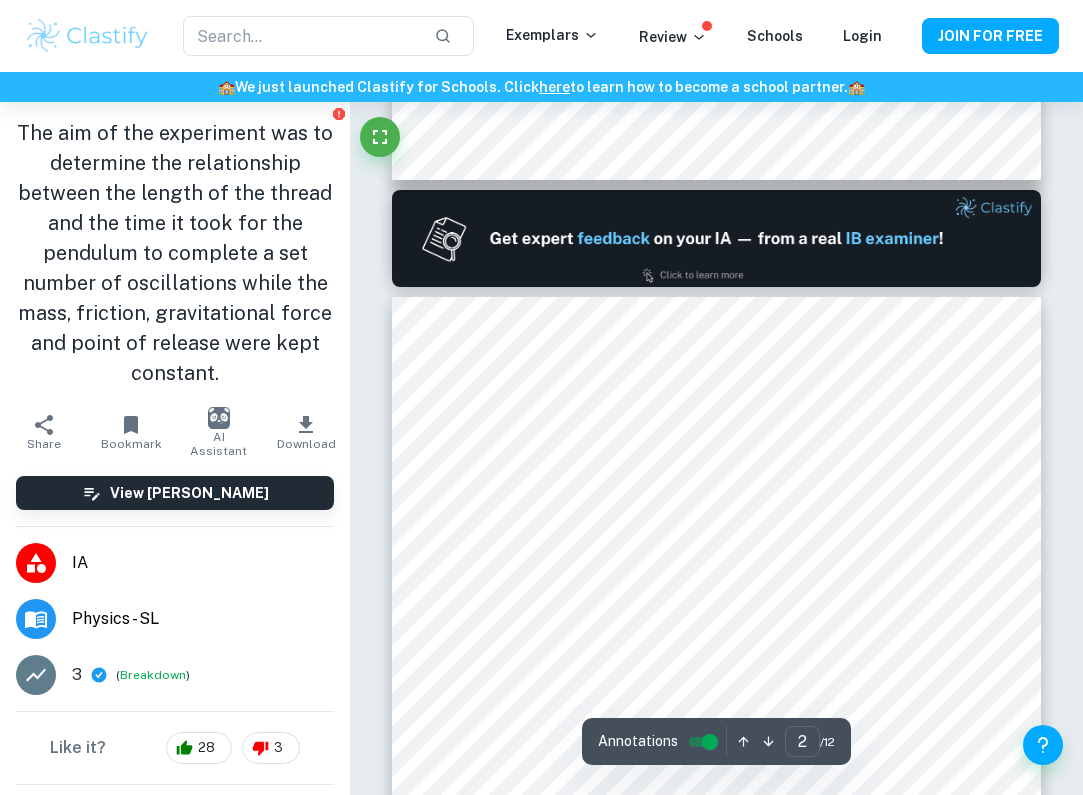
type input "1"
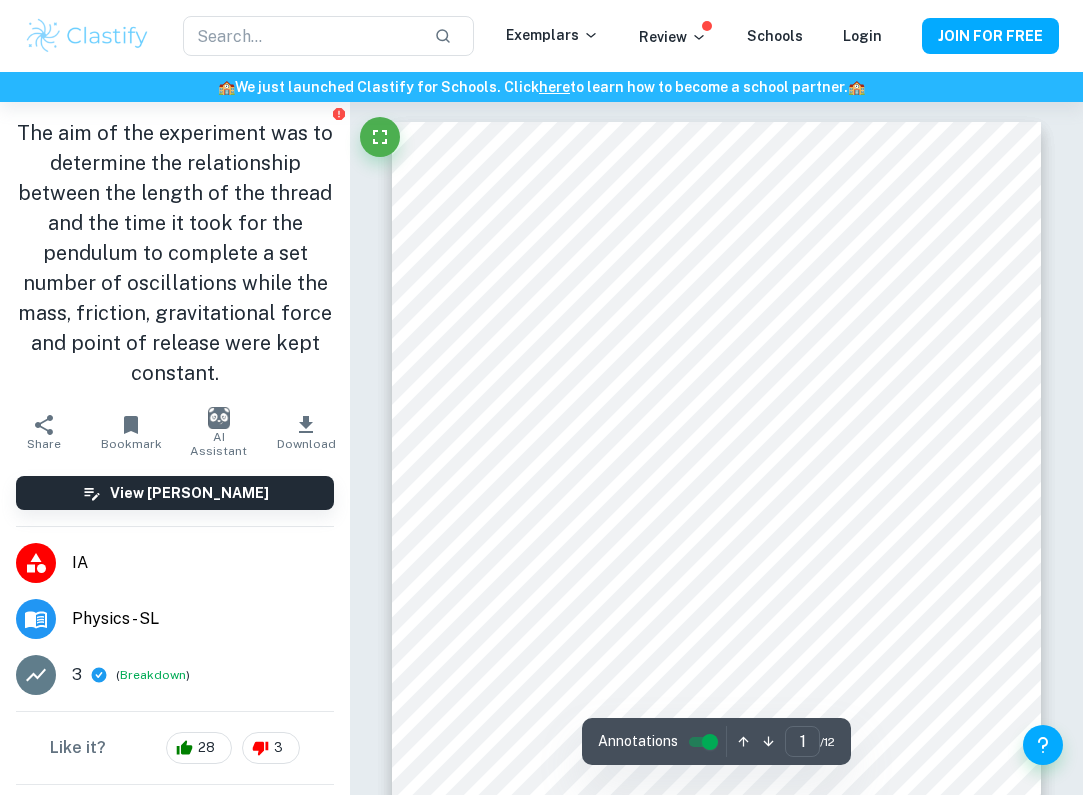
scroll to position [0, 0]
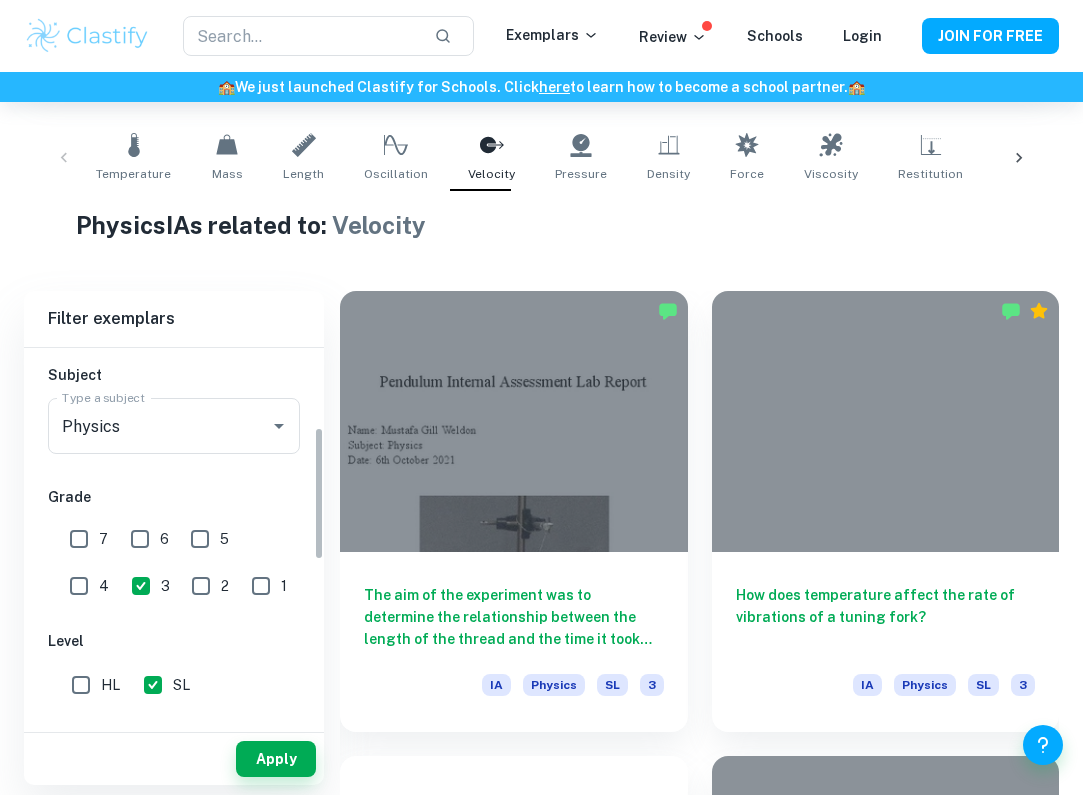
scroll to position [230, 0]
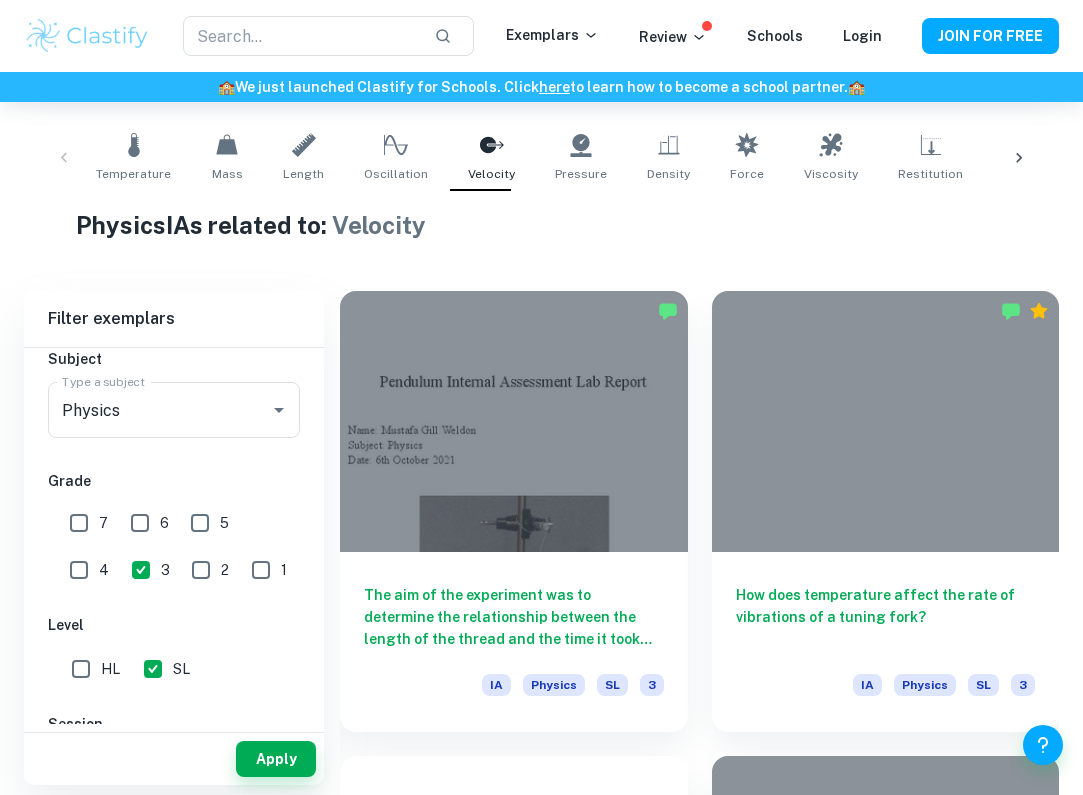
click at [205, 515] on input "5" at bounding box center [200, 523] width 40 height 40
checkbox input "true"
click at [121, 568] on input "3" at bounding box center [141, 570] width 40 height 40
checkbox input "false"
click at [302, 760] on button "Apply" at bounding box center [276, 759] width 80 height 36
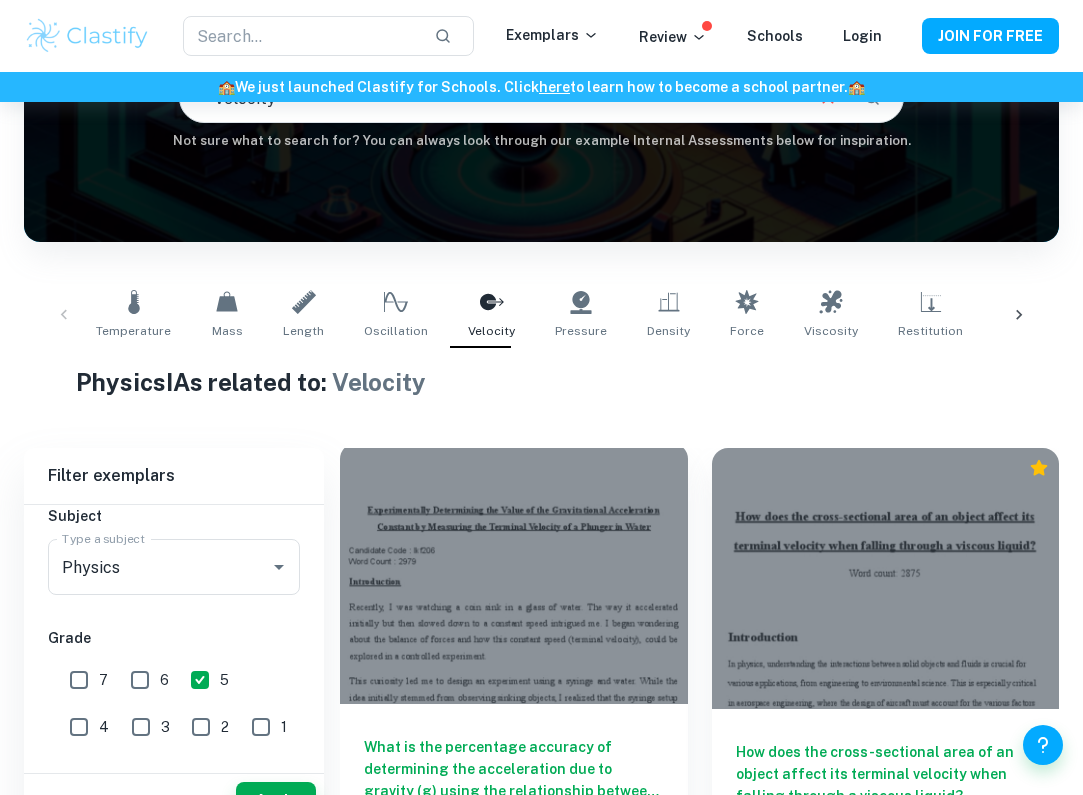
scroll to position [313, 0]
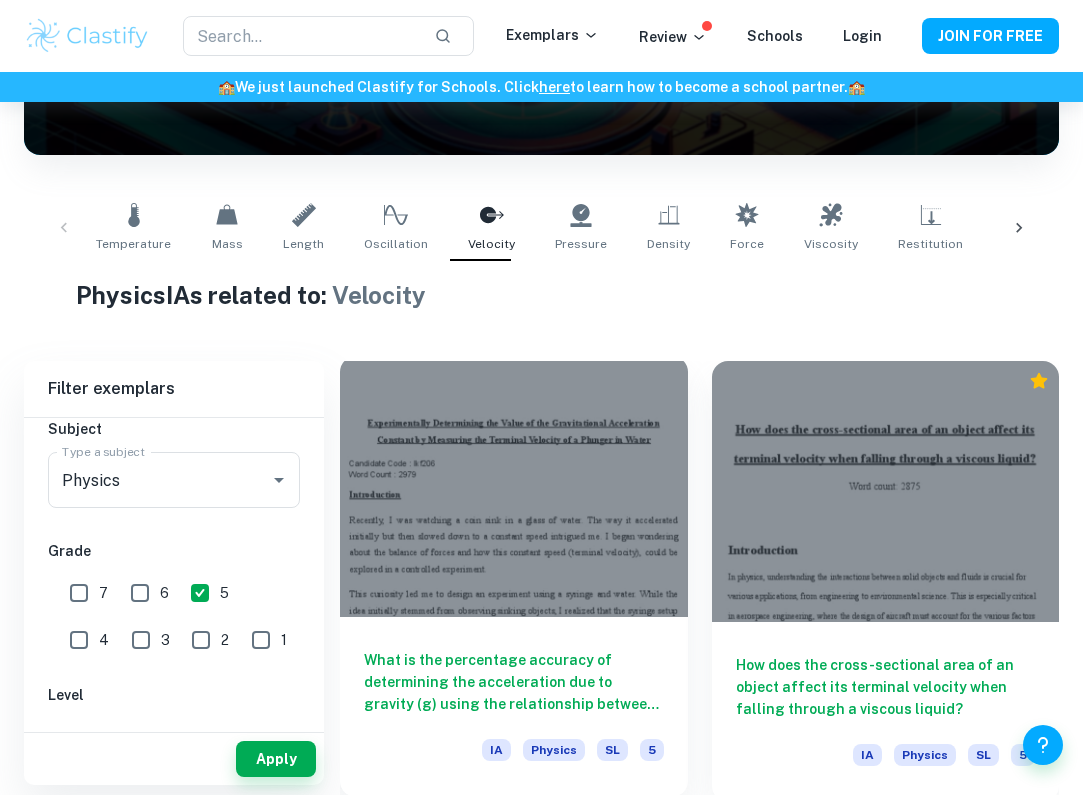
click at [568, 653] on h6 "What is the percentage accuracy of determining the acceleration due to gravity …" at bounding box center [514, 682] width 300 height 66
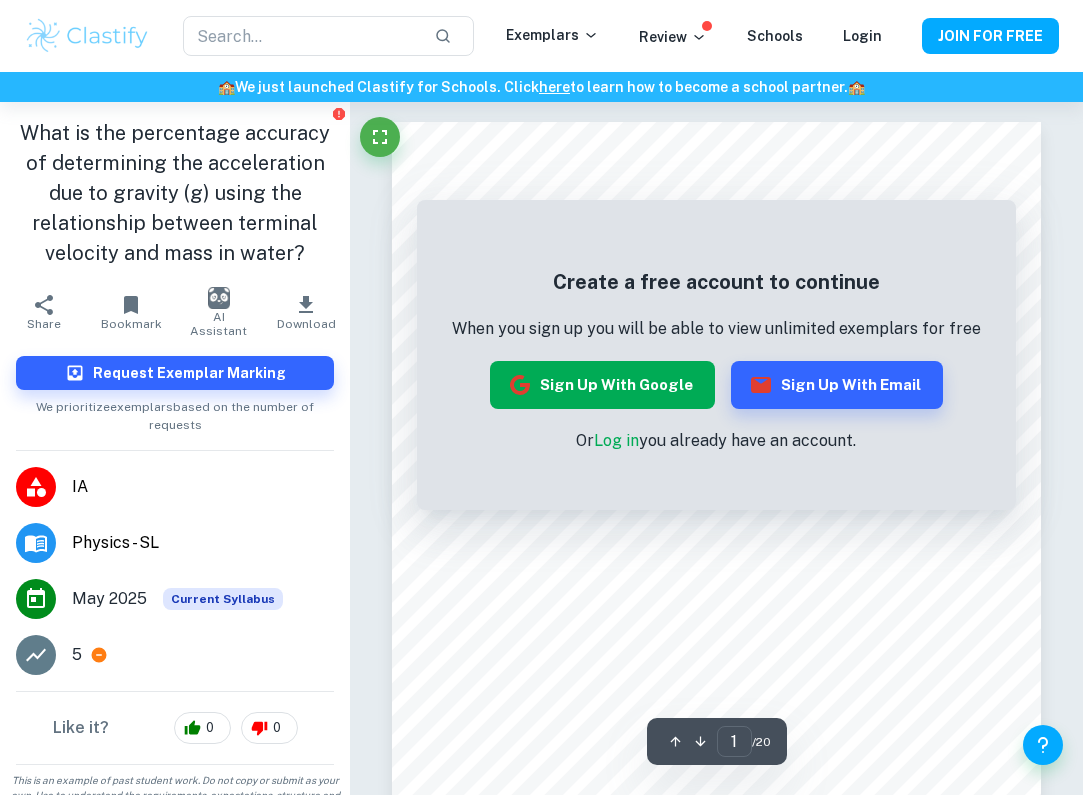
click at [687, 393] on button "Sign up with Google" at bounding box center [602, 385] width 225 height 48
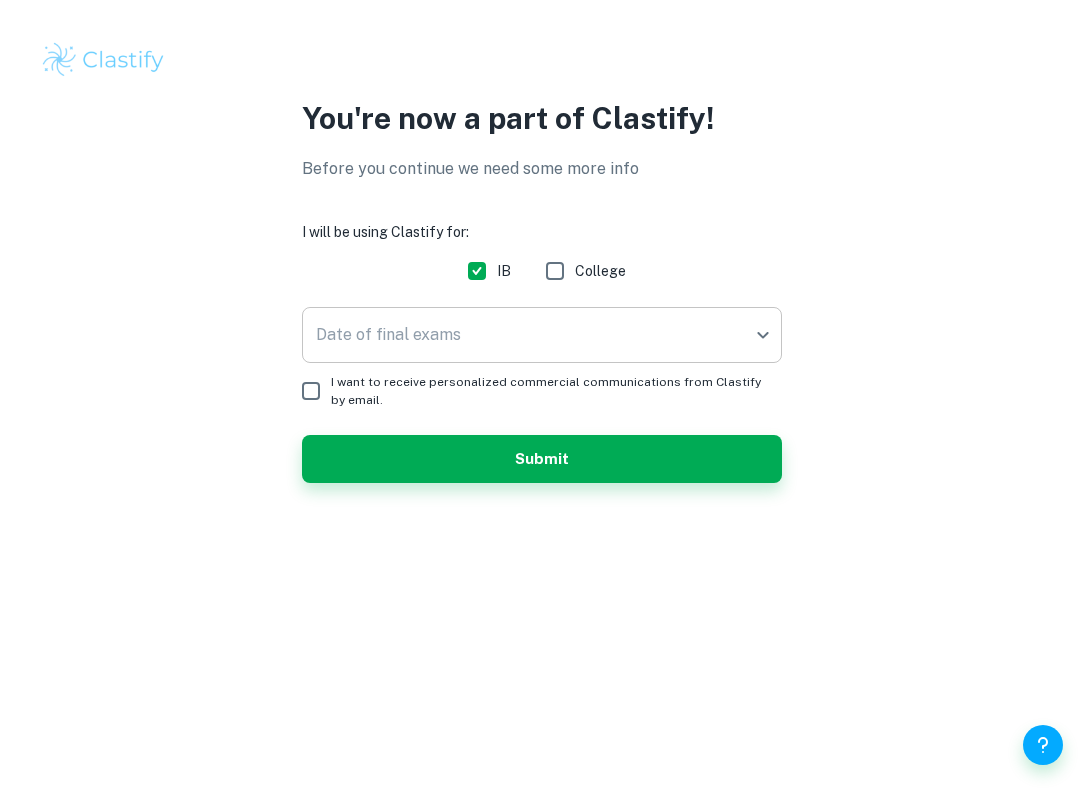
click at [488, 331] on body "We value your privacy We use cookies to enhance your browsing experience, serve…" at bounding box center [541, 397] width 1083 height 795
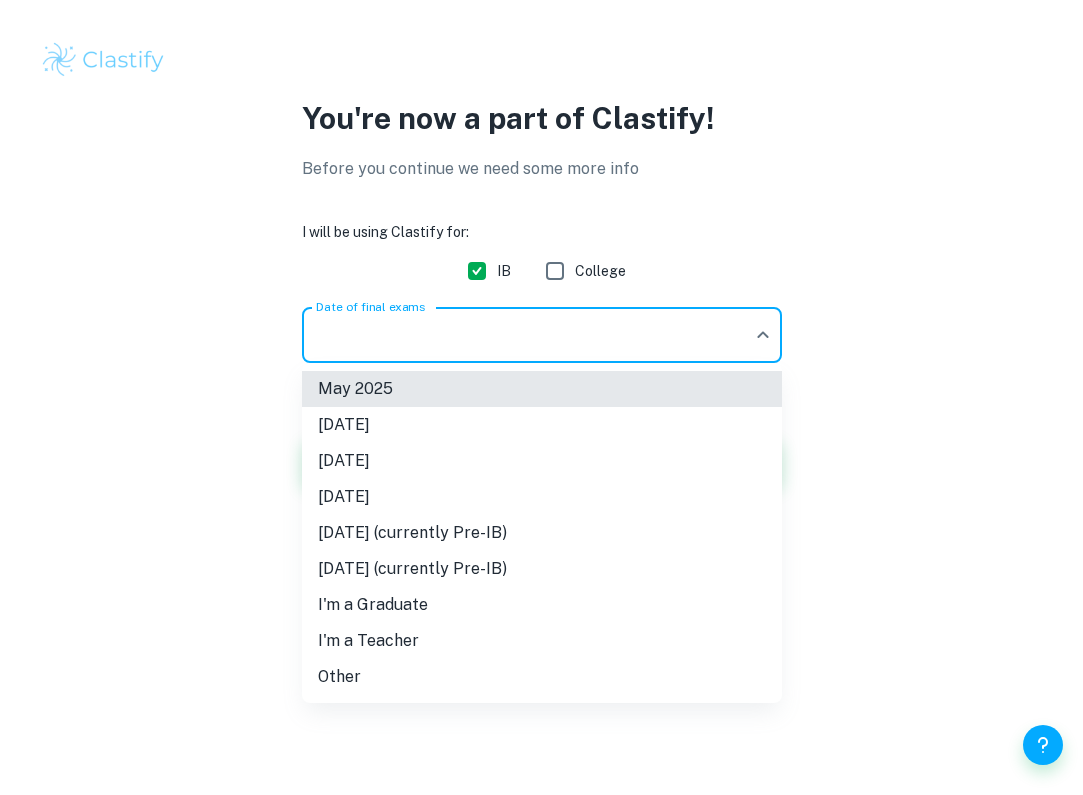
click at [420, 399] on li "May 2025" at bounding box center [542, 389] width 480 height 36
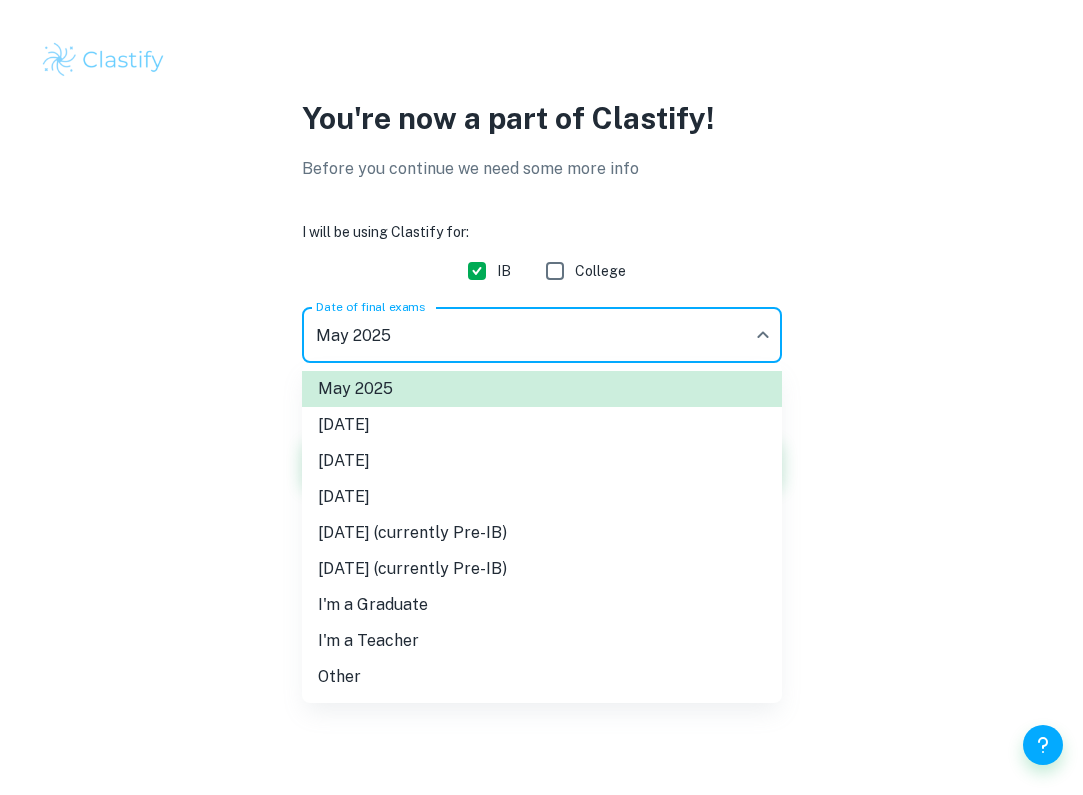
click at [449, 340] on body "We value your privacy We use cookies to enhance your browsing experience, serve…" at bounding box center [541, 397] width 1083 height 795
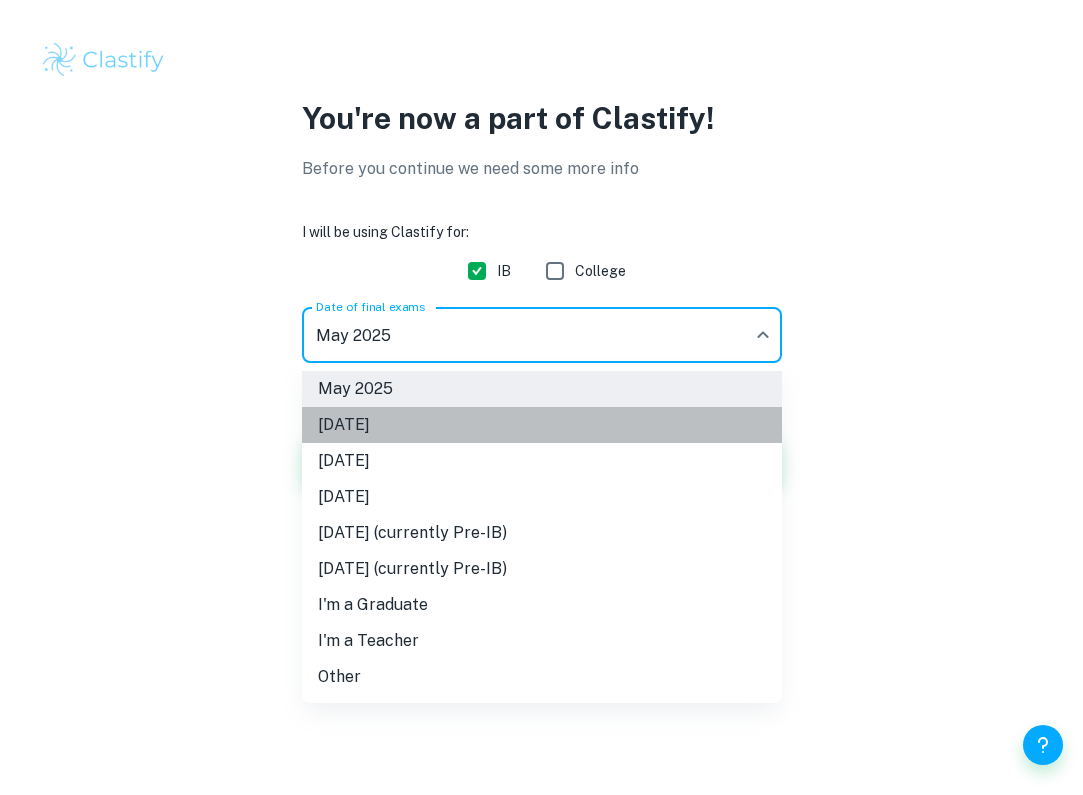
click at [418, 416] on li "[DATE]" at bounding box center [542, 425] width 480 height 36
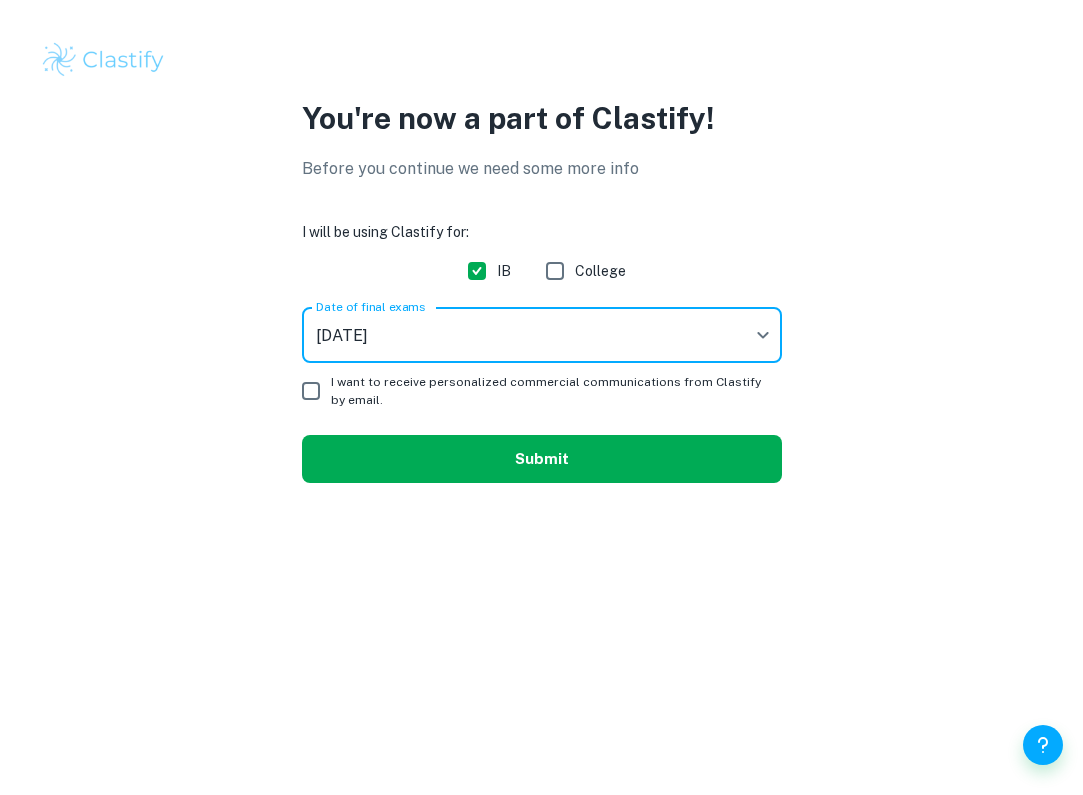
click at [414, 458] on button "Submit" at bounding box center [542, 459] width 480 height 48
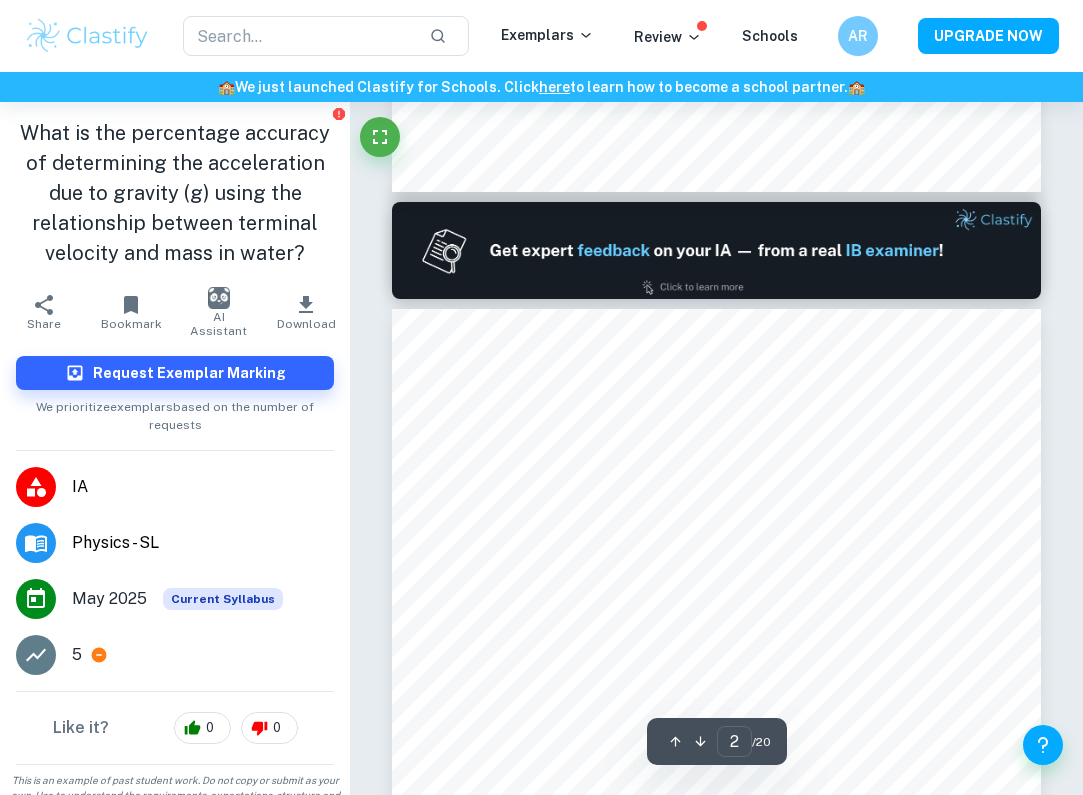
type input "1"
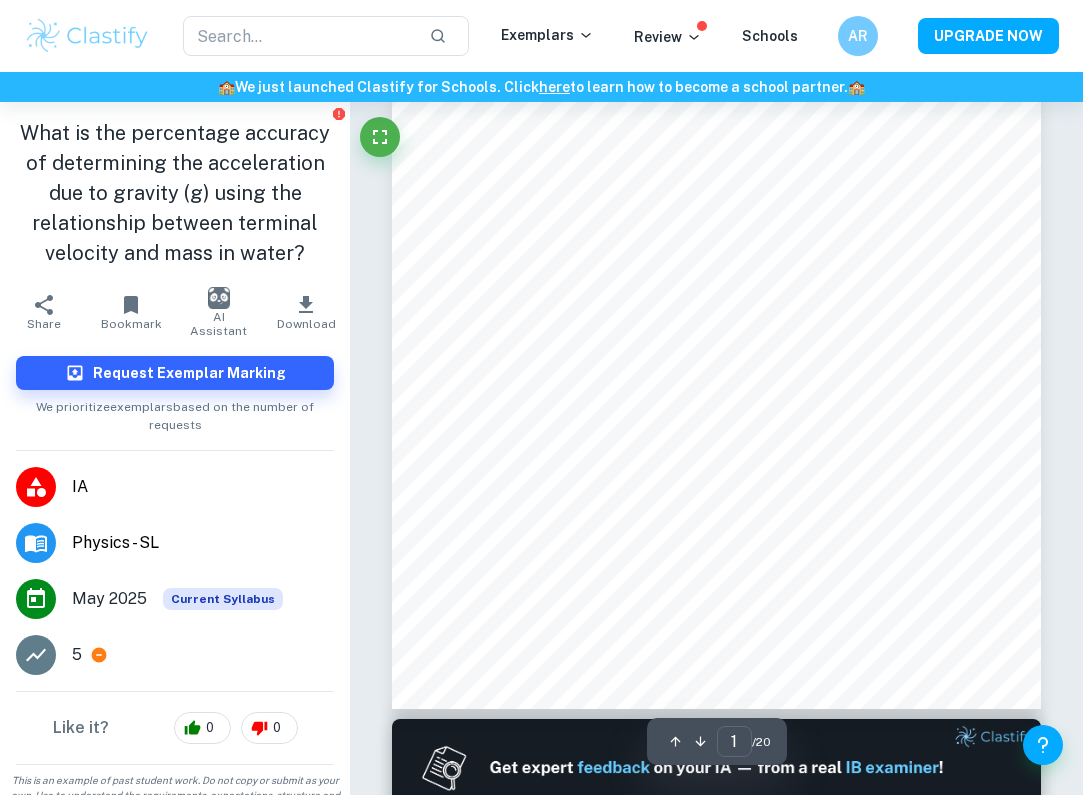
scroll to position [261, 0]
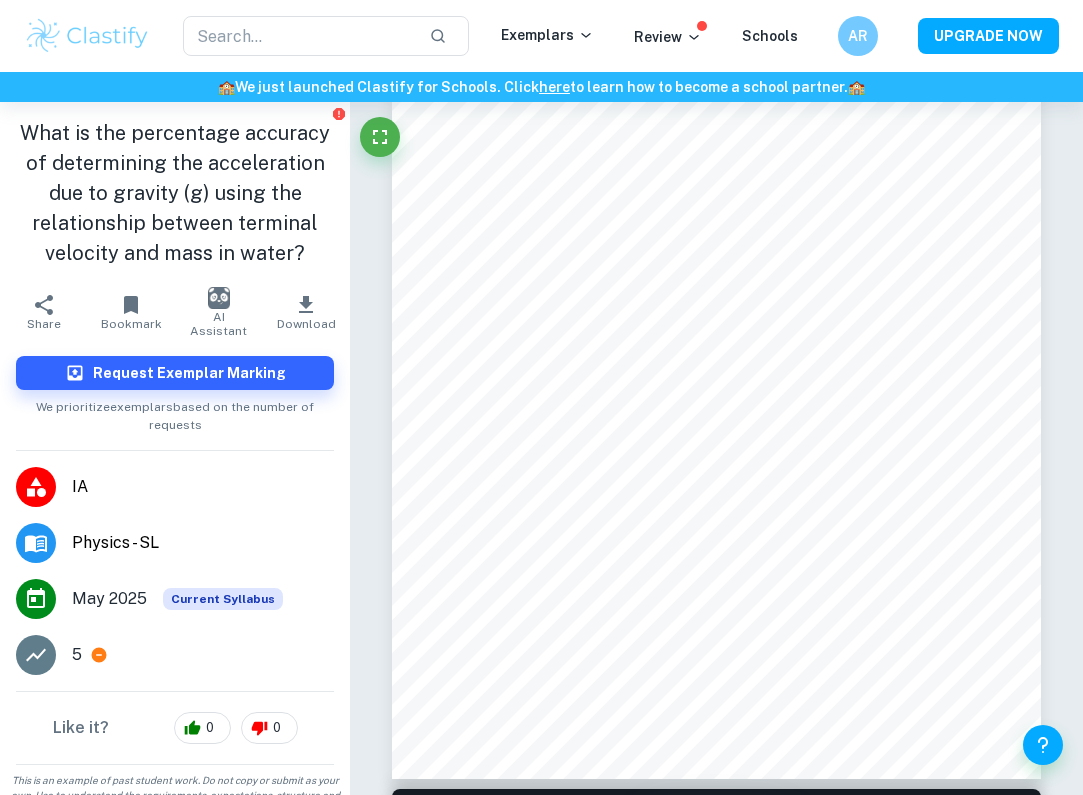
click at [100, 36] on img at bounding box center [87, 36] width 127 height 40
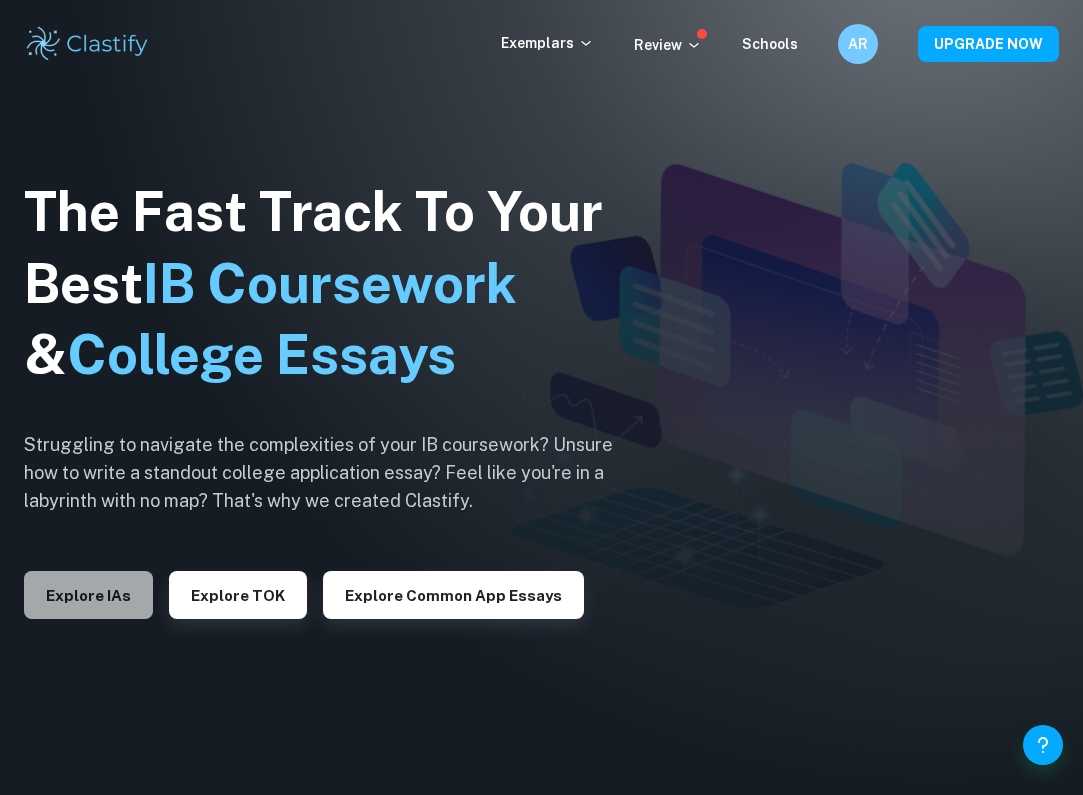
click at [136, 581] on button "Explore IAs" at bounding box center [88, 595] width 129 height 48
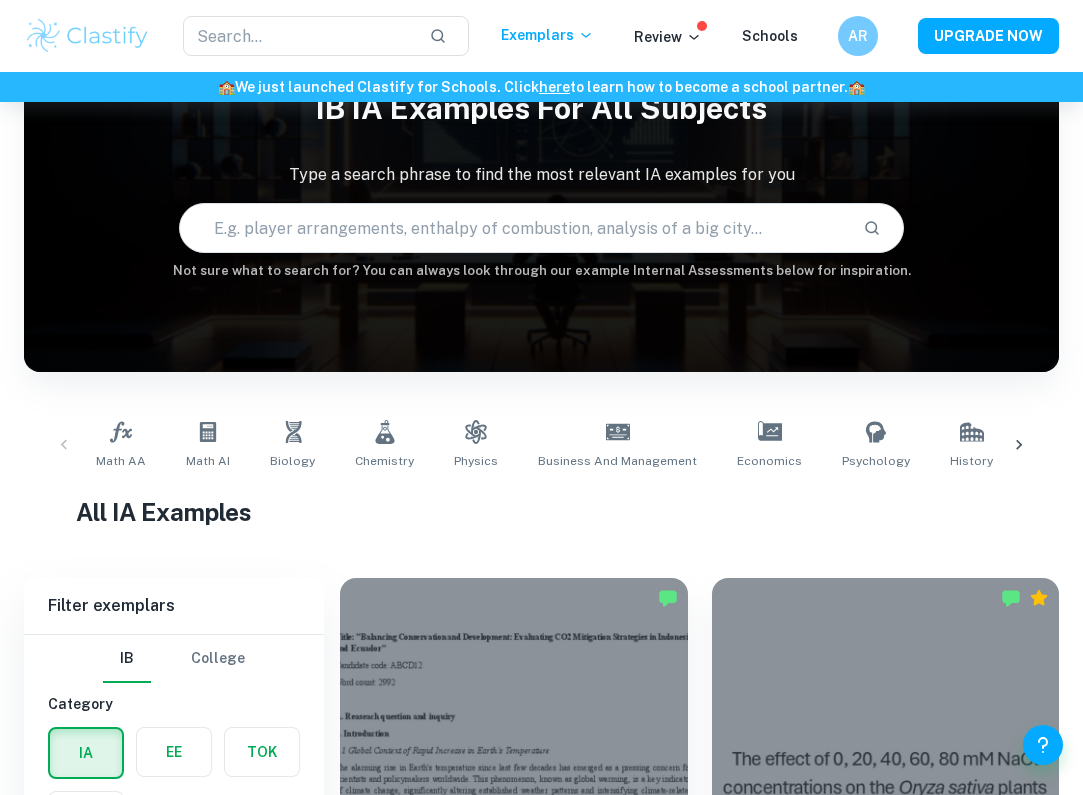
scroll to position [355, 0]
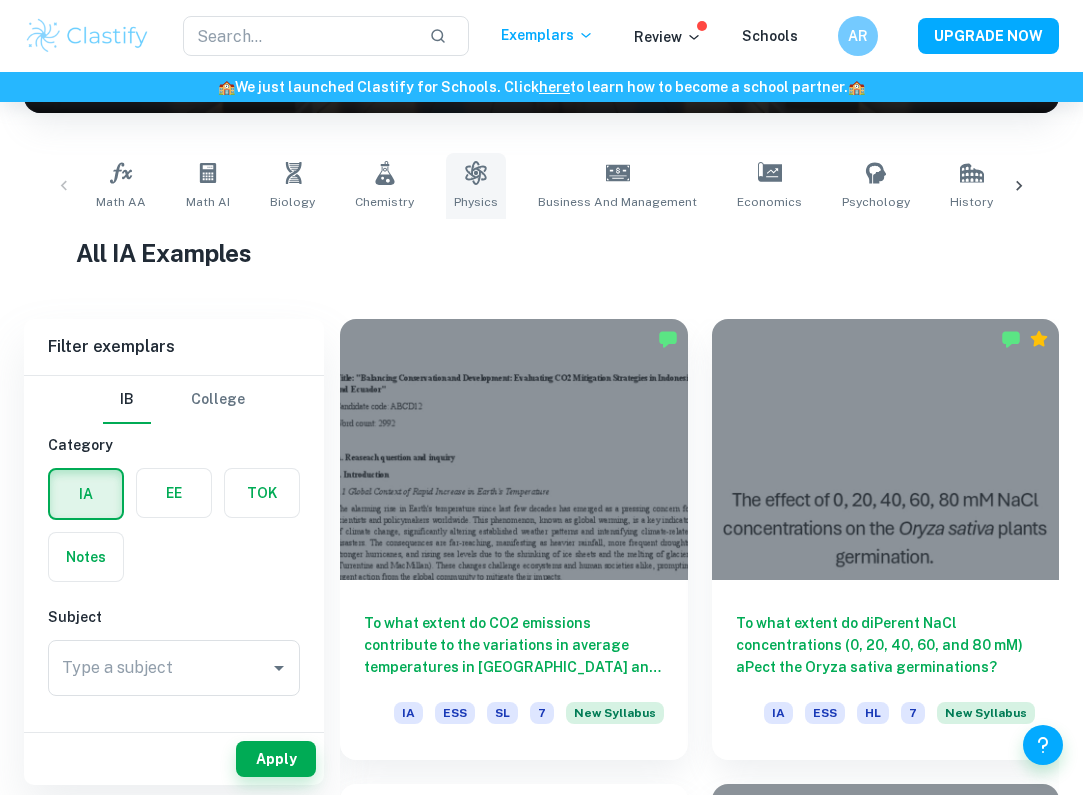
click at [464, 182] on icon at bounding box center [476, 173] width 24 height 24
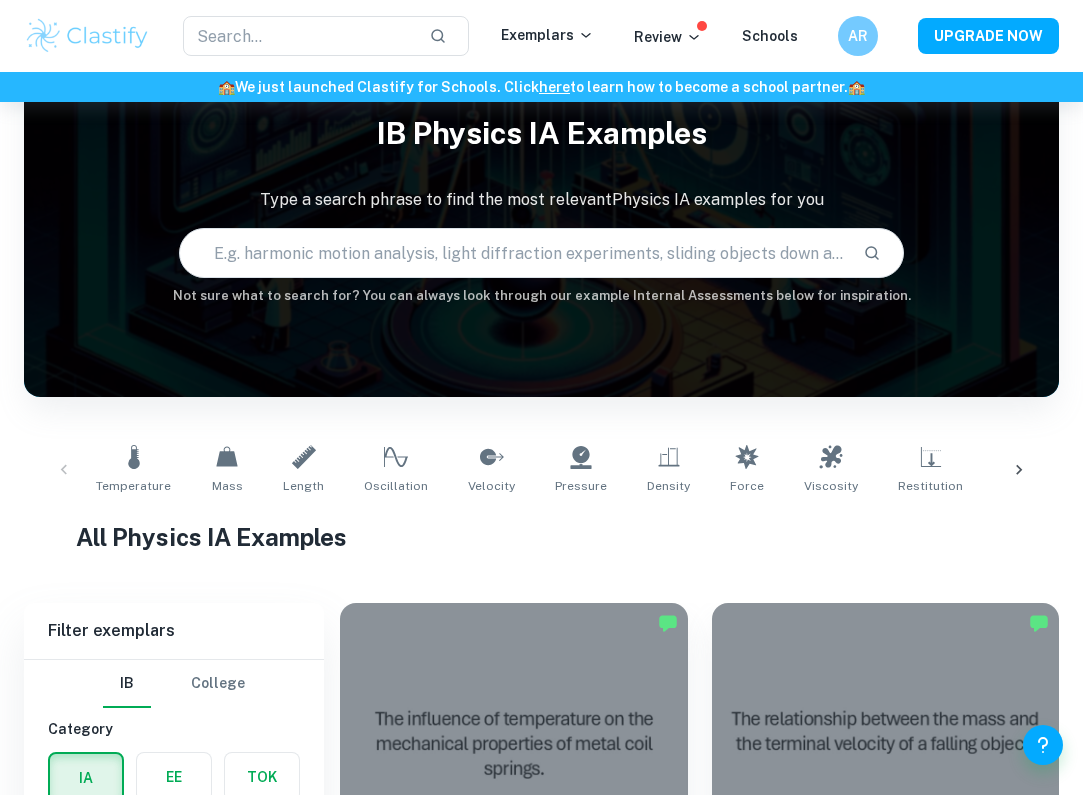
scroll to position [153, 0]
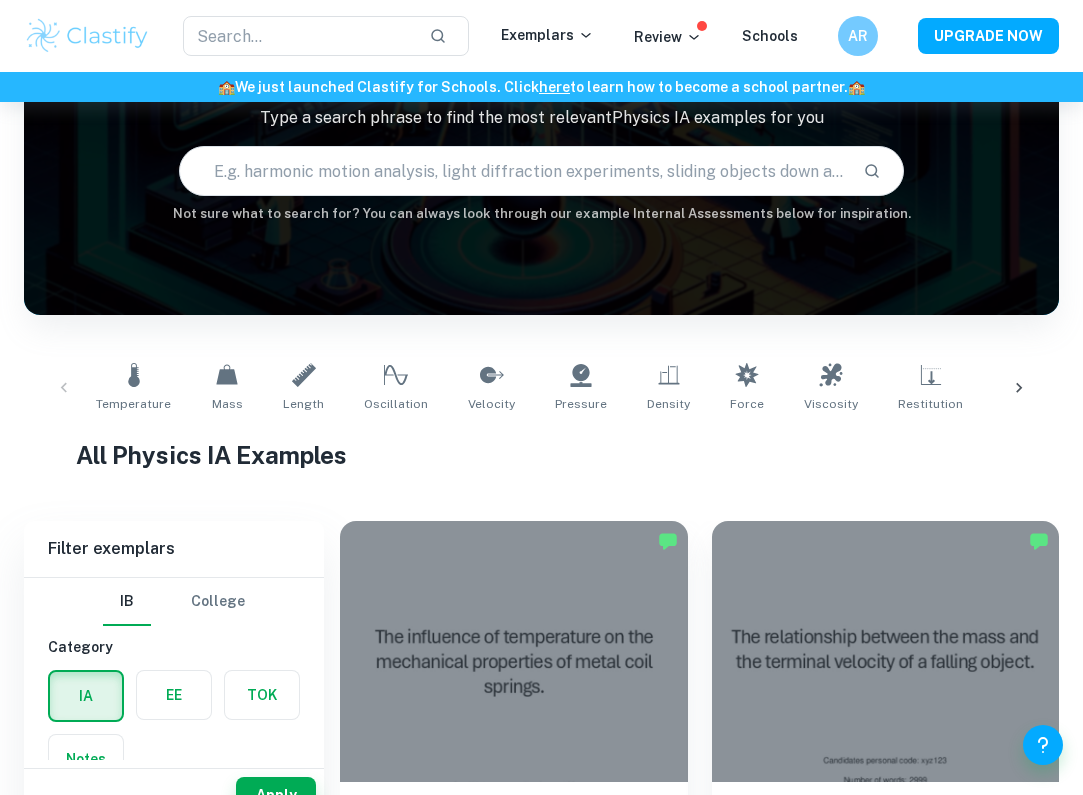
click at [1016, 387] on icon at bounding box center [1019, 388] width 20 height 20
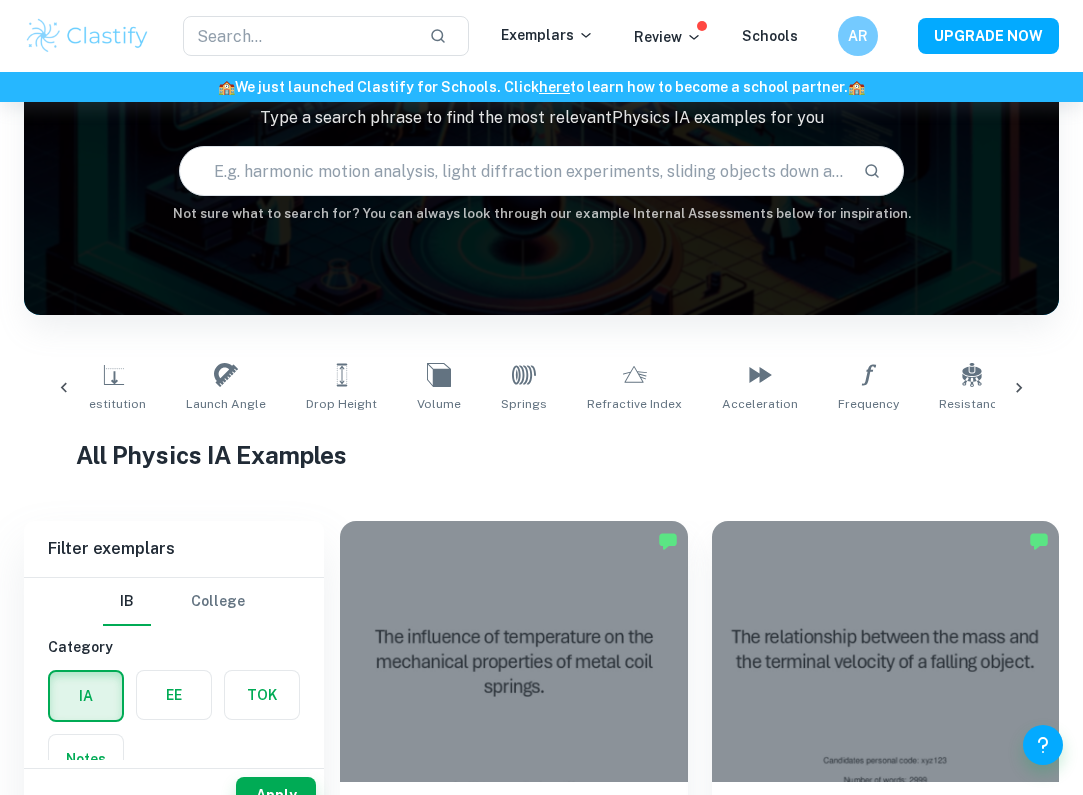
scroll to position [0, 876]
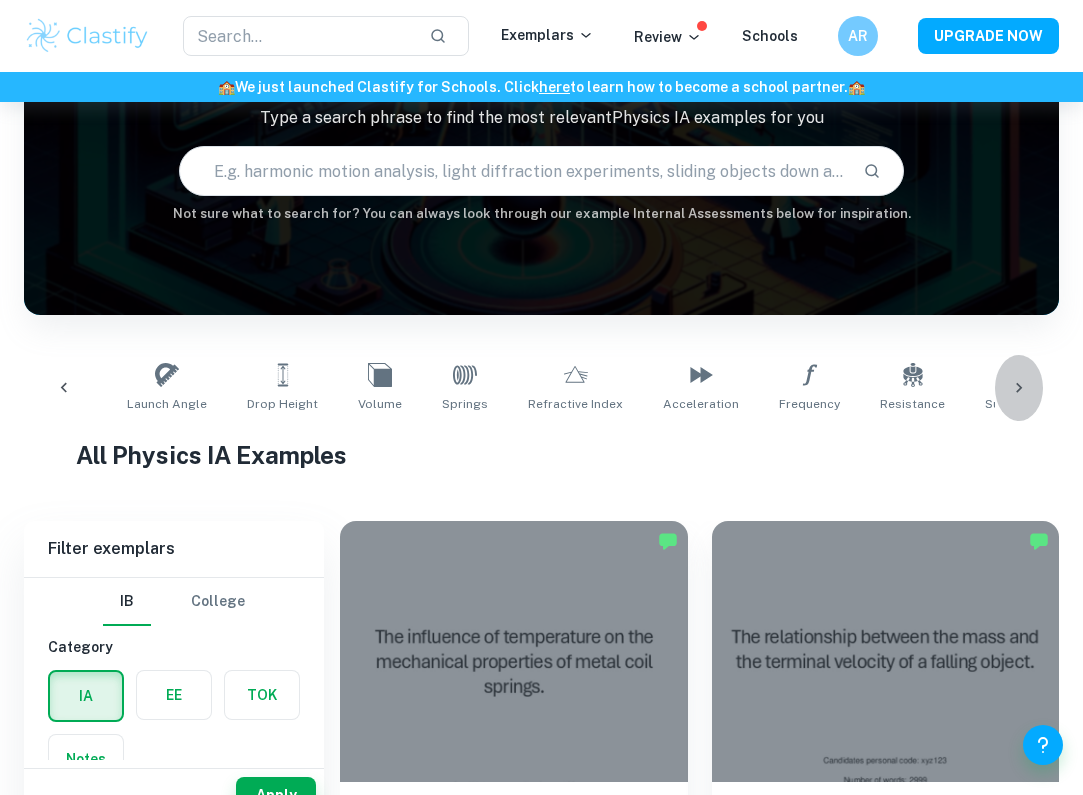
click at [1028, 387] on icon at bounding box center [1019, 388] width 20 height 20
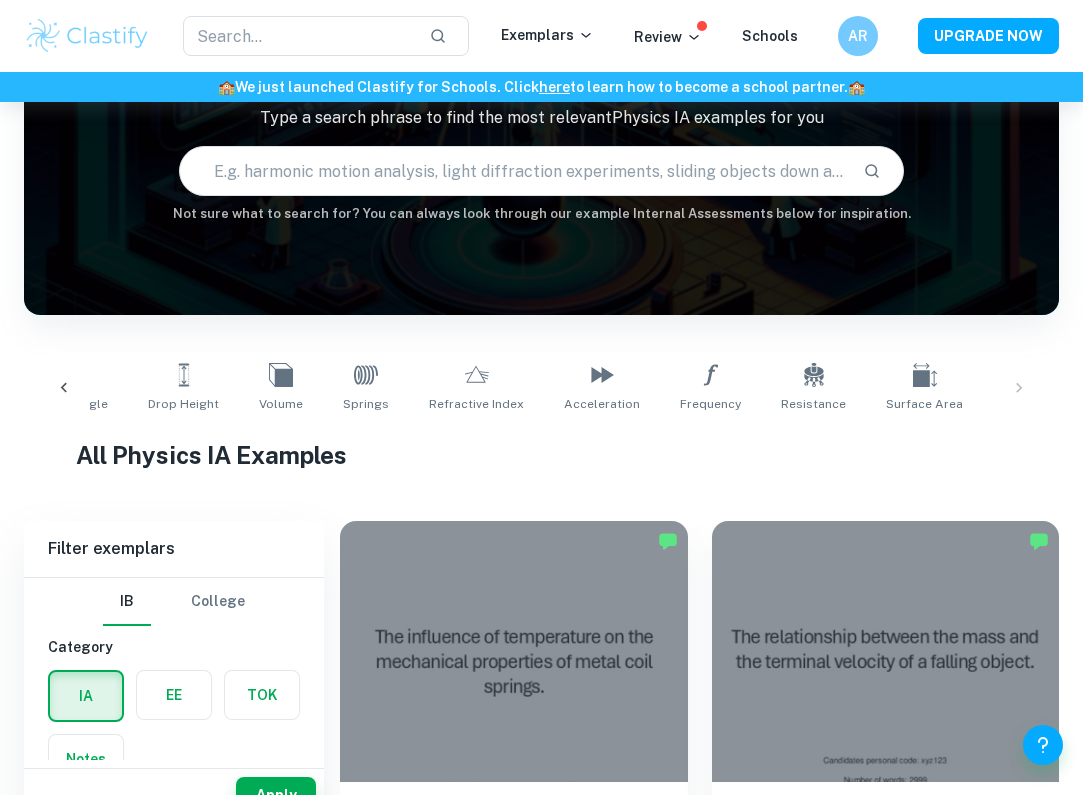
click at [62, 397] on icon at bounding box center [64, 388] width 20 height 20
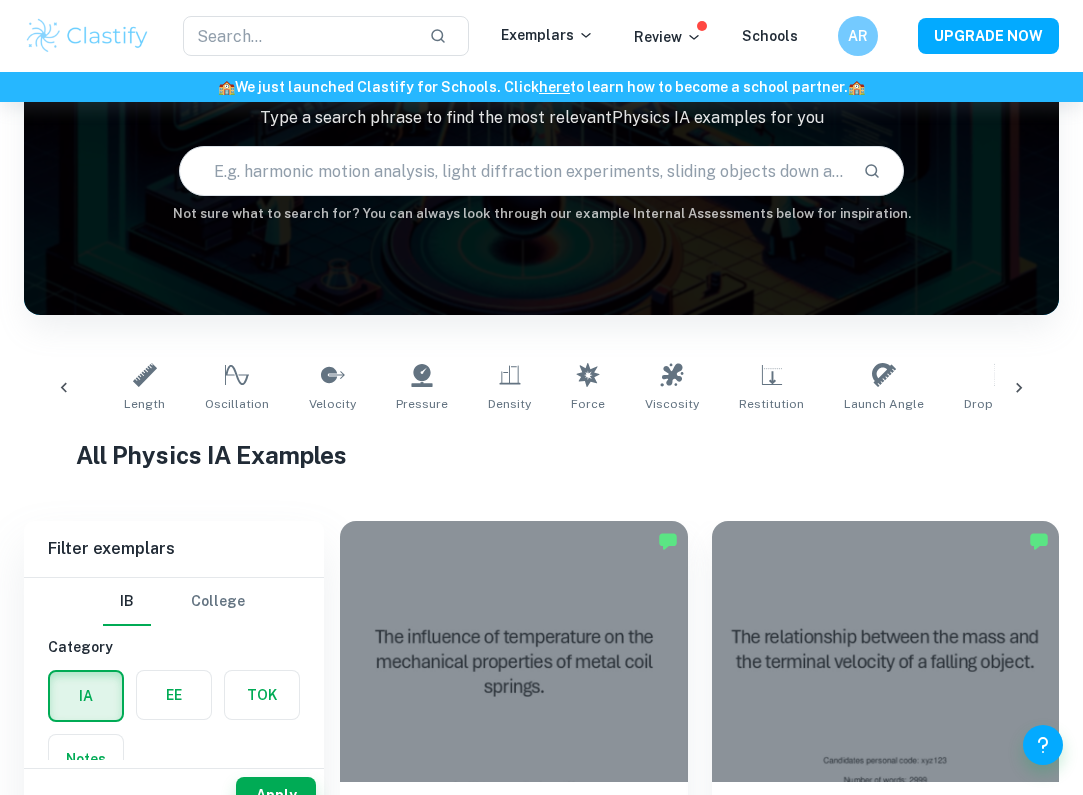
scroll to position [0, 99]
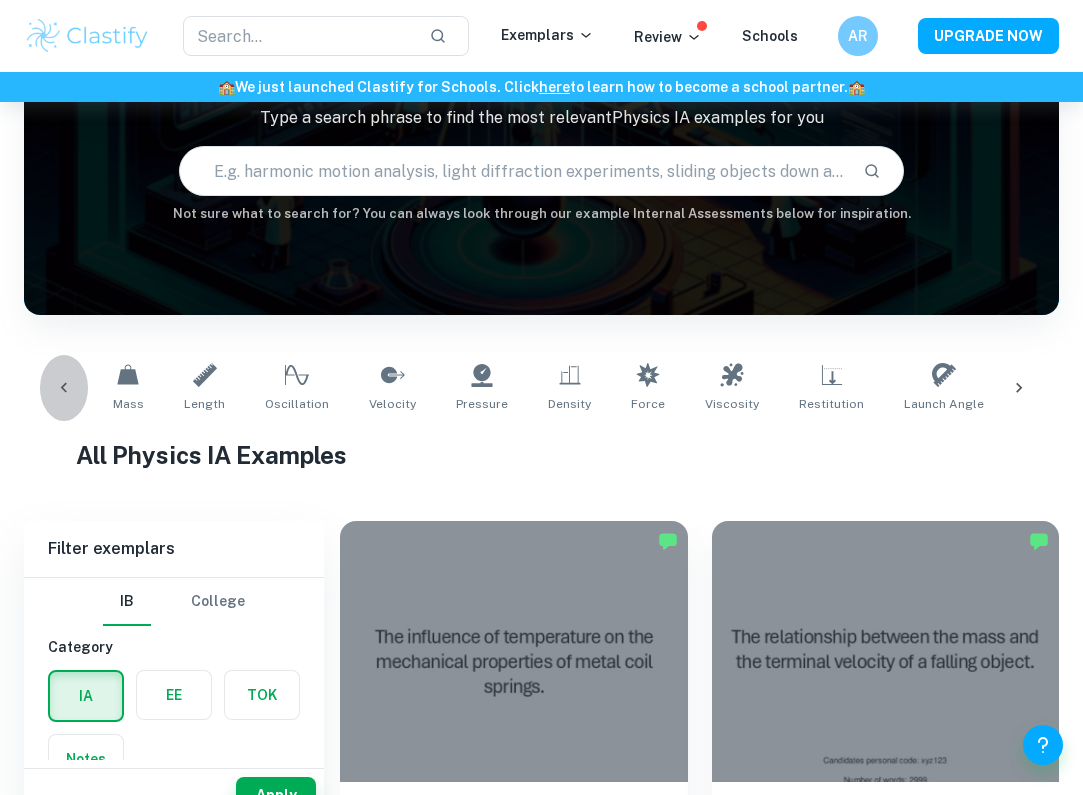
click at [62, 397] on icon at bounding box center [64, 388] width 20 height 20
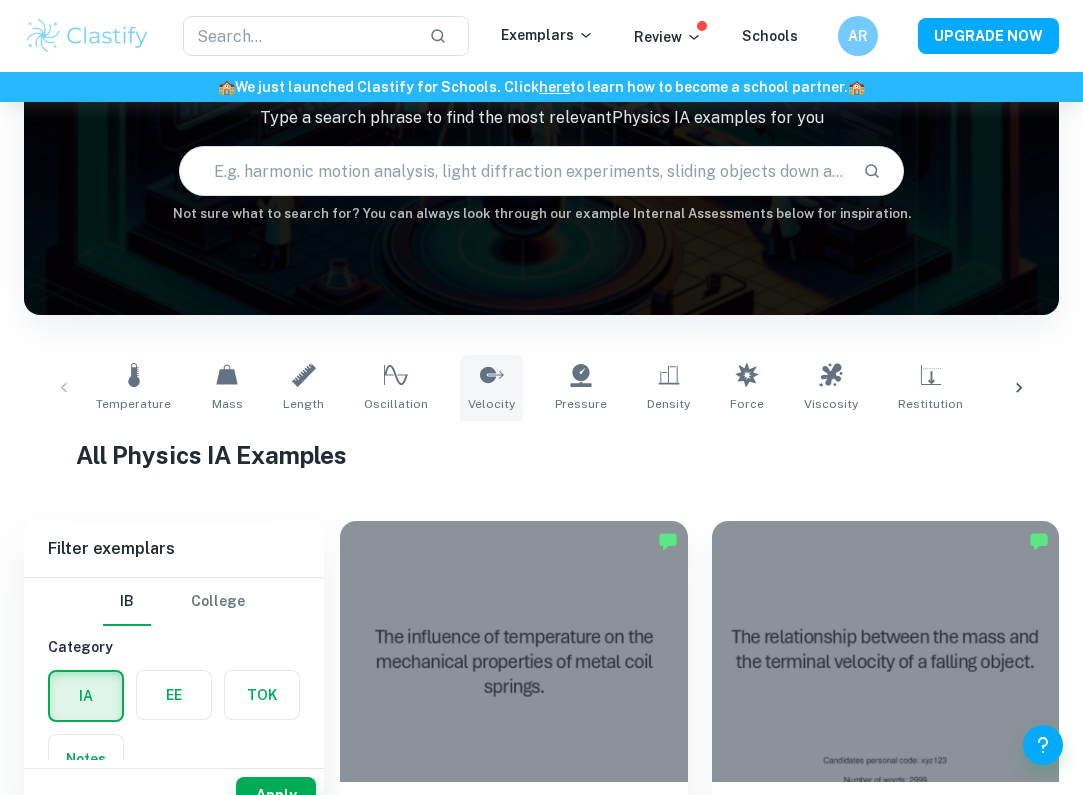
click at [488, 379] on icon at bounding box center [492, 375] width 24 height 24
type input "Velocity"
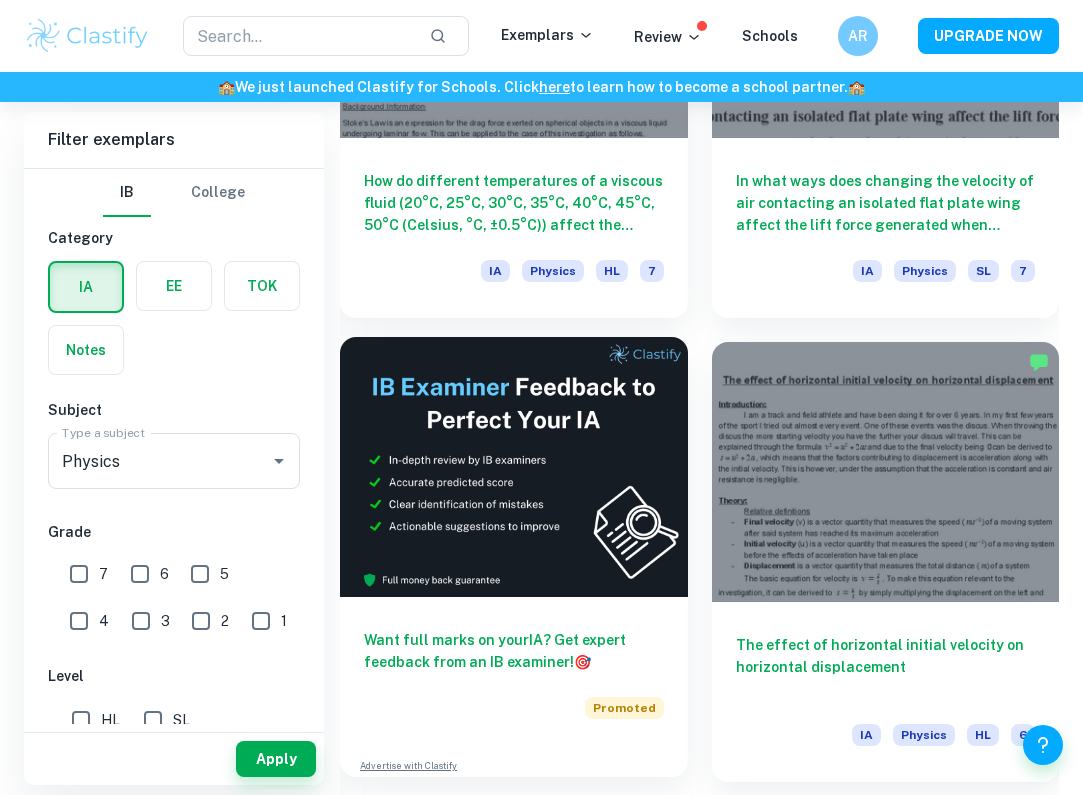
scroll to position [804, 0]
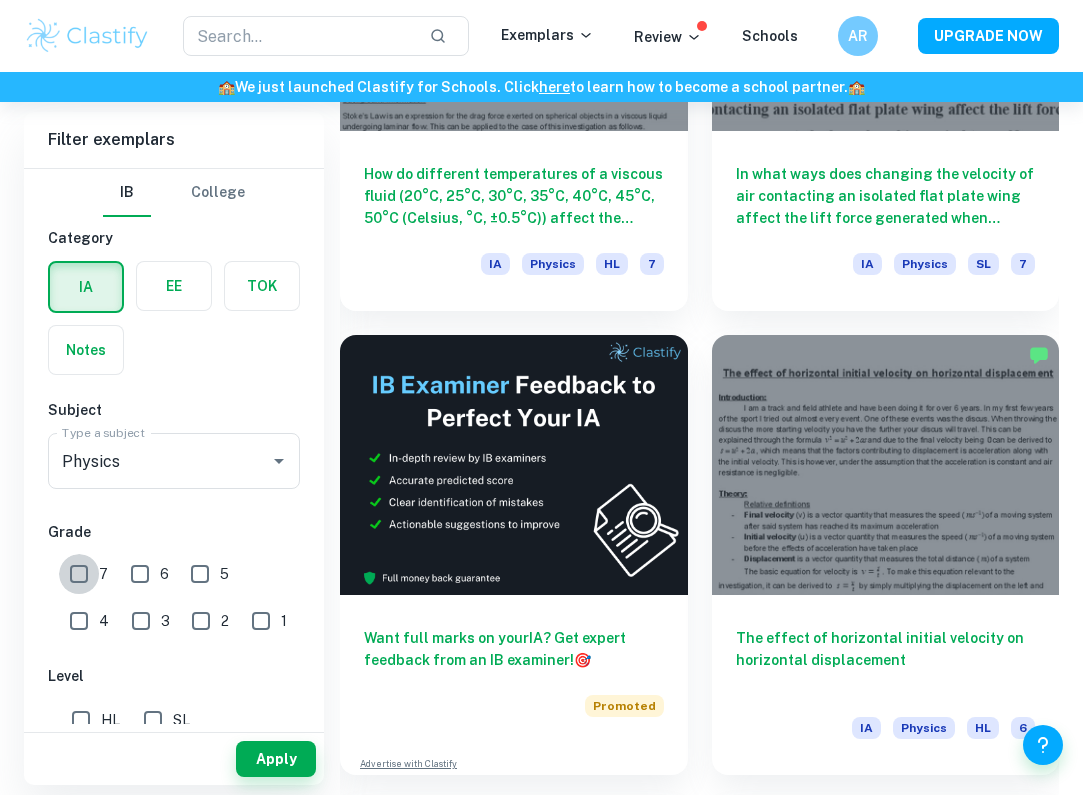
click at [85, 583] on input "7" at bounding box center [79, 574] width 40 height 40
checkbox input "true"
click at [151, 710] on input "SL" at bounding box center [153, 720] width 40 height 40
checkbox input "true"
click at [281, 762] on button "Apply" at bounding box center [276, 759] width 80 height 36
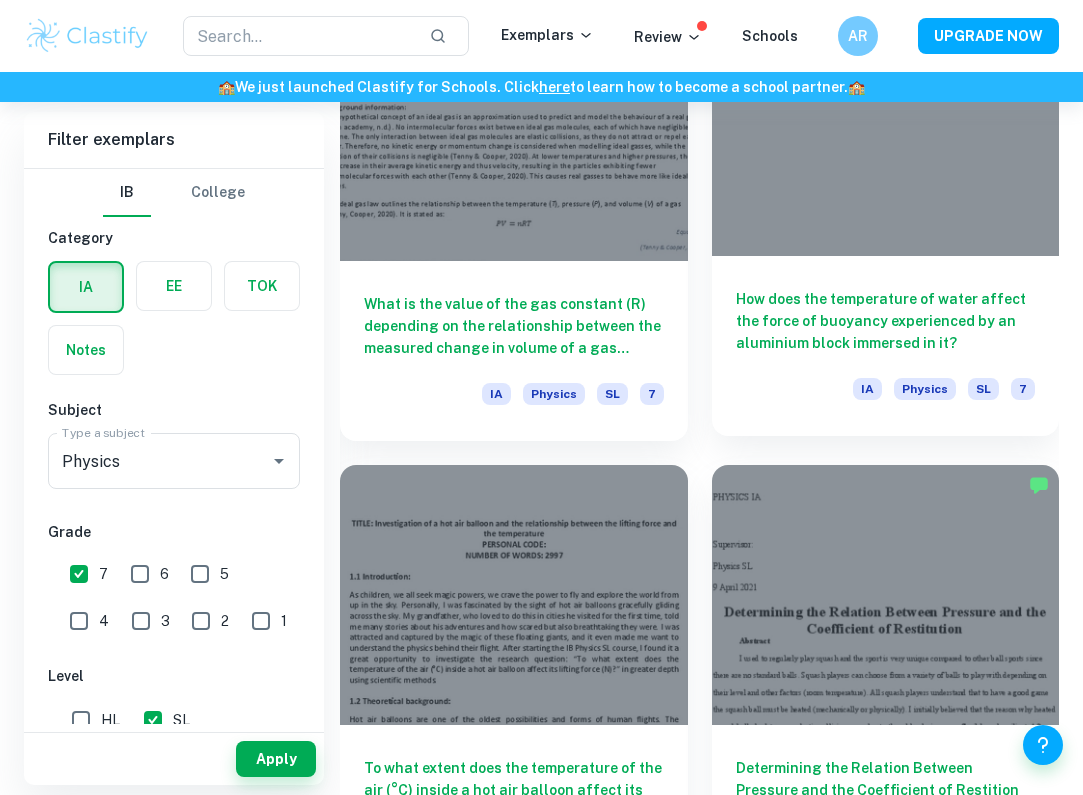
scroll to position [2996, 0]
